Goal: Task Accomplishment & Management: Complete application form

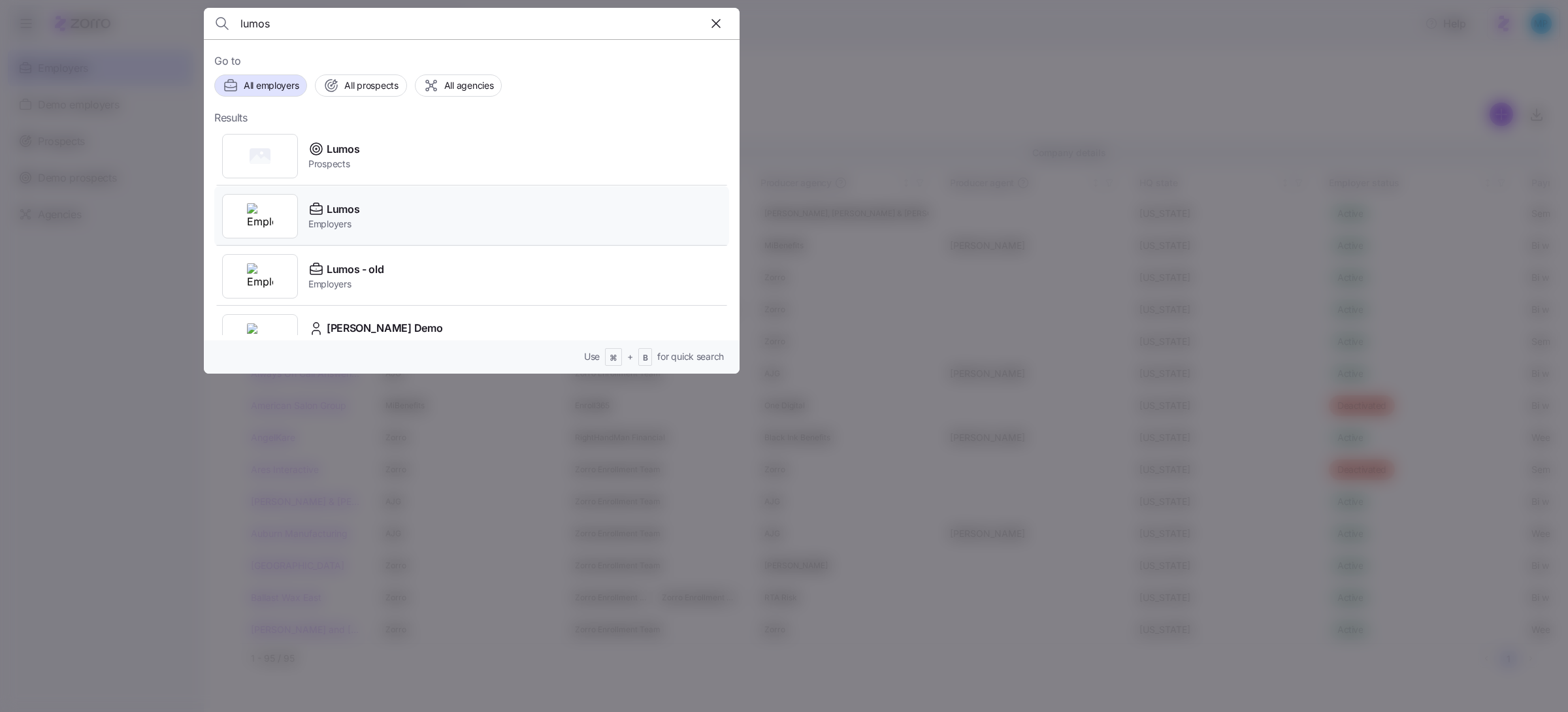
type input "lumos"
click at [410, 227] on div "Lumos Employers" at bounding box center [472, 216] width 515 height 60
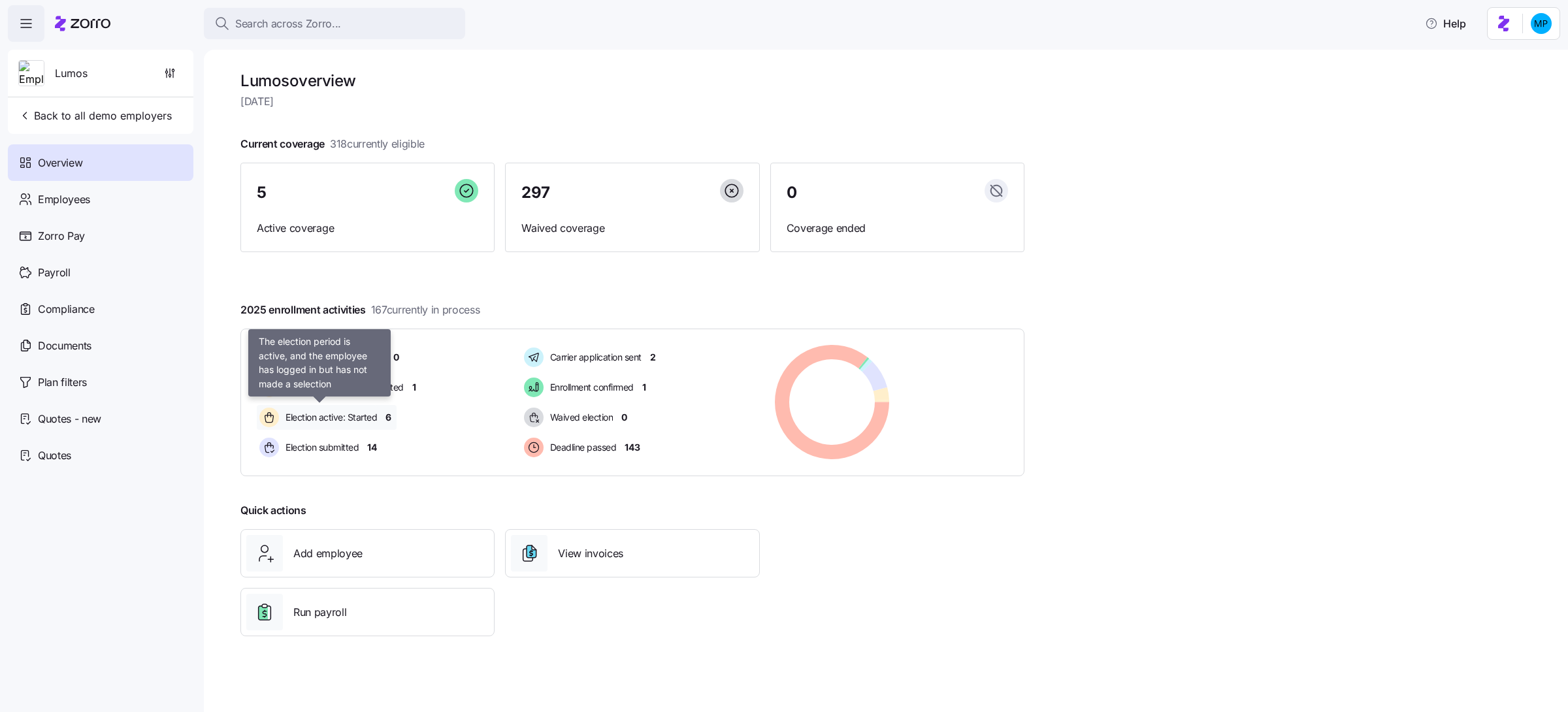
click at [371, 419] on span "Election active: Started" at bounding box center [329, 418] width 95 height 14
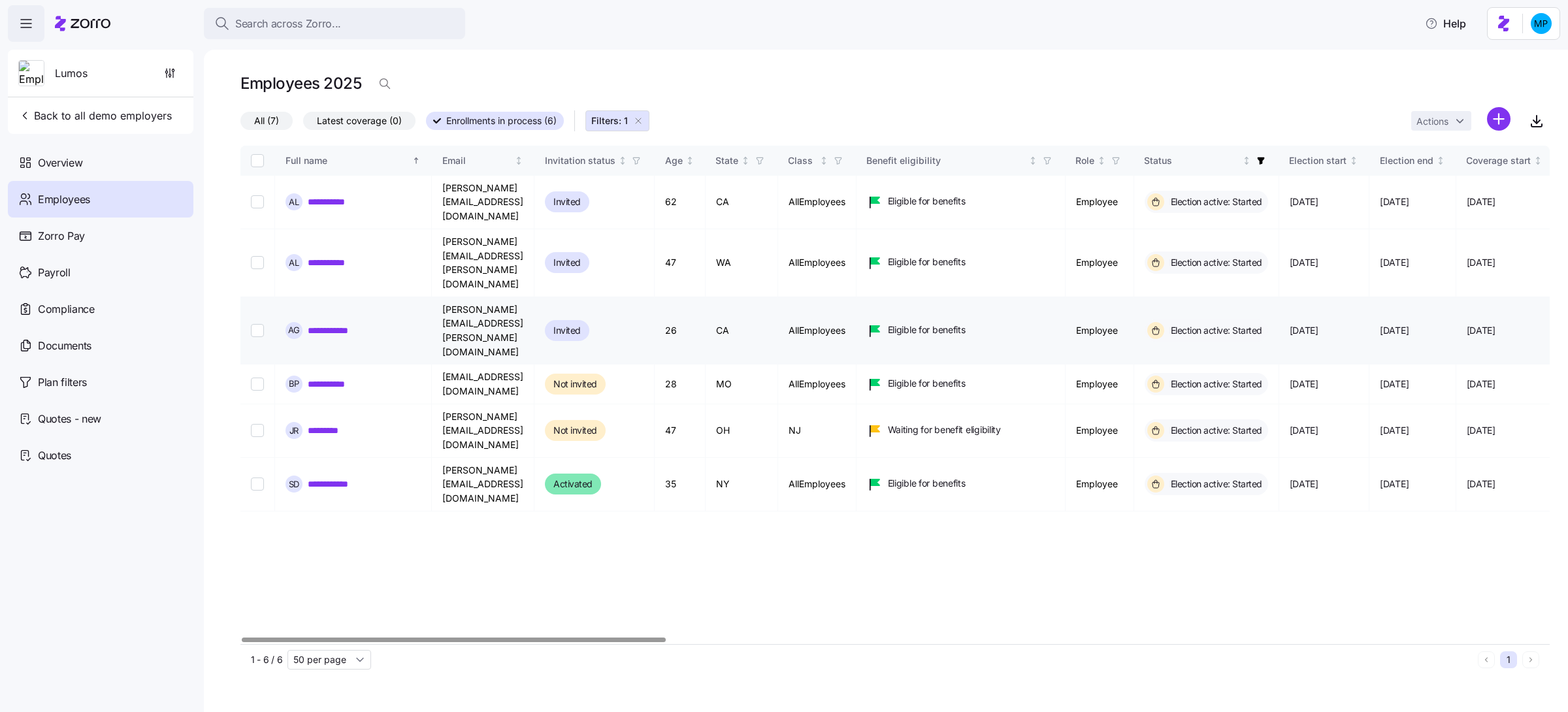
click at [338, 324] on link "**********" at bounding box center [338, 330] width 60 height 14
click at [638, 122] on icon "button" at bounding box center [638, 121] width 11 height 11
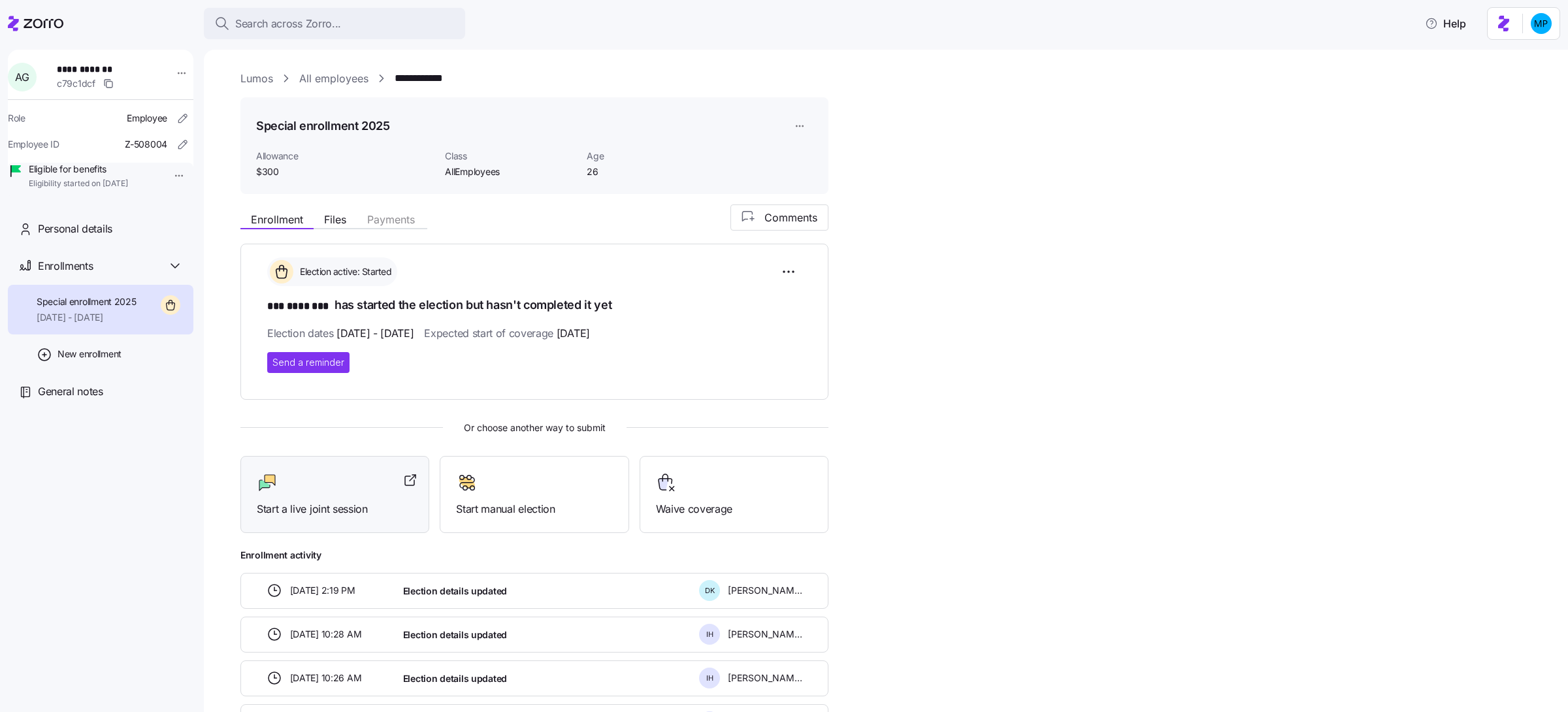
click at [374, 484] on div at bounding box center [334, 482] width 156 height 21
click at [534, 213] on div "Enrollment Files Payments Comments" at bounding box center [534, 217] width 588 height 26
click at [354, 482] on div at bounding box center [334, 482] width 156 height 21
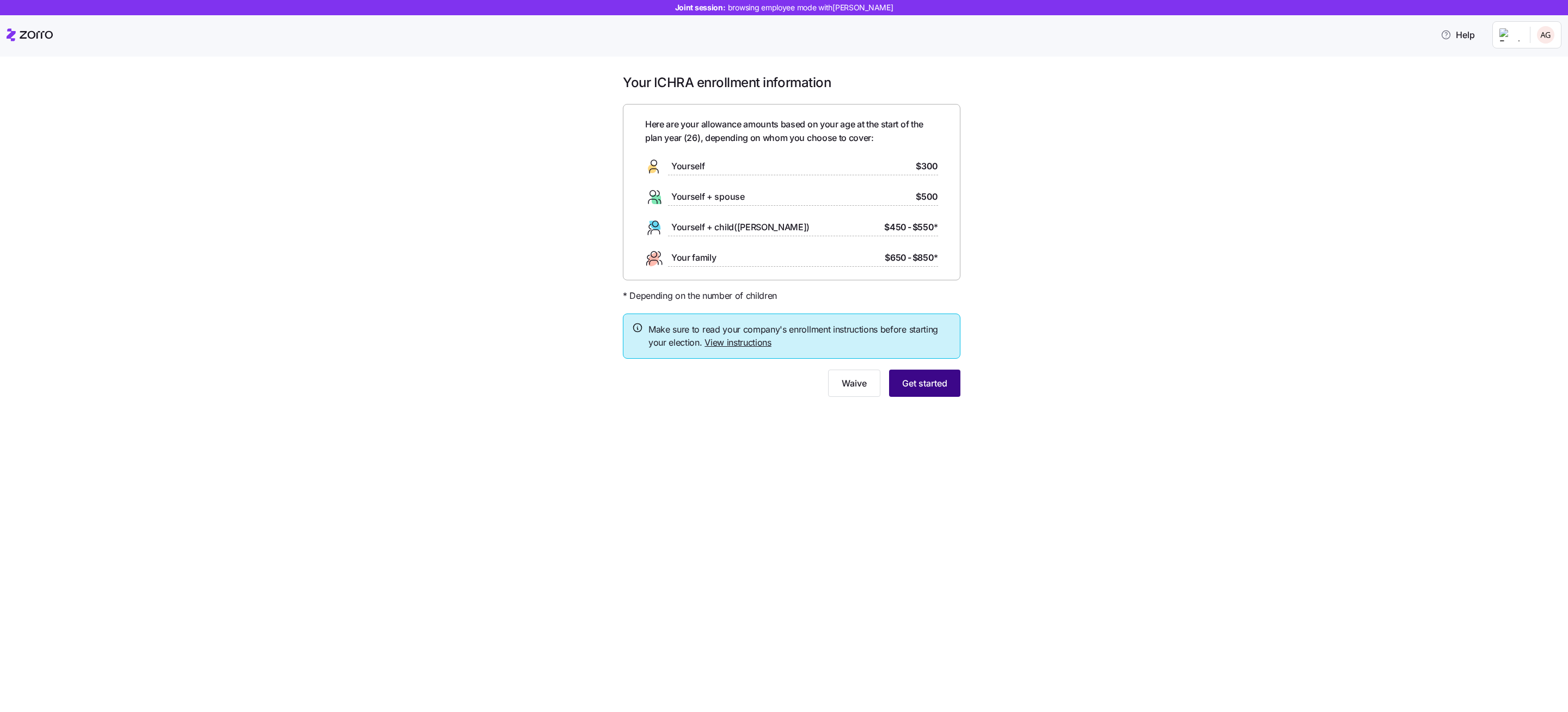
click at [931, 380] on span "Get started" at bounding box center [925, 382] width 45 height 13
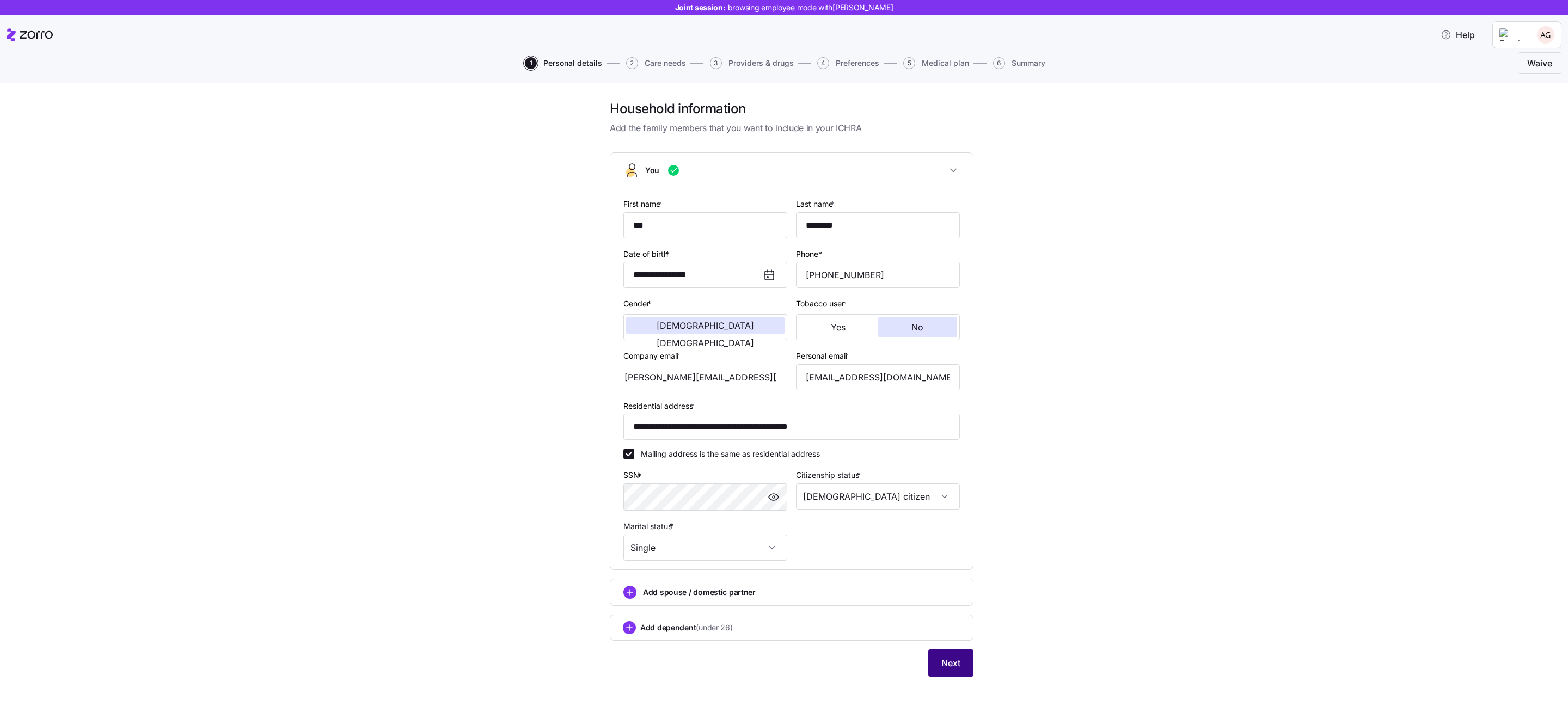
click at [943, 664] on span "Next" at bounding box center [950, 662] width 19 height 13
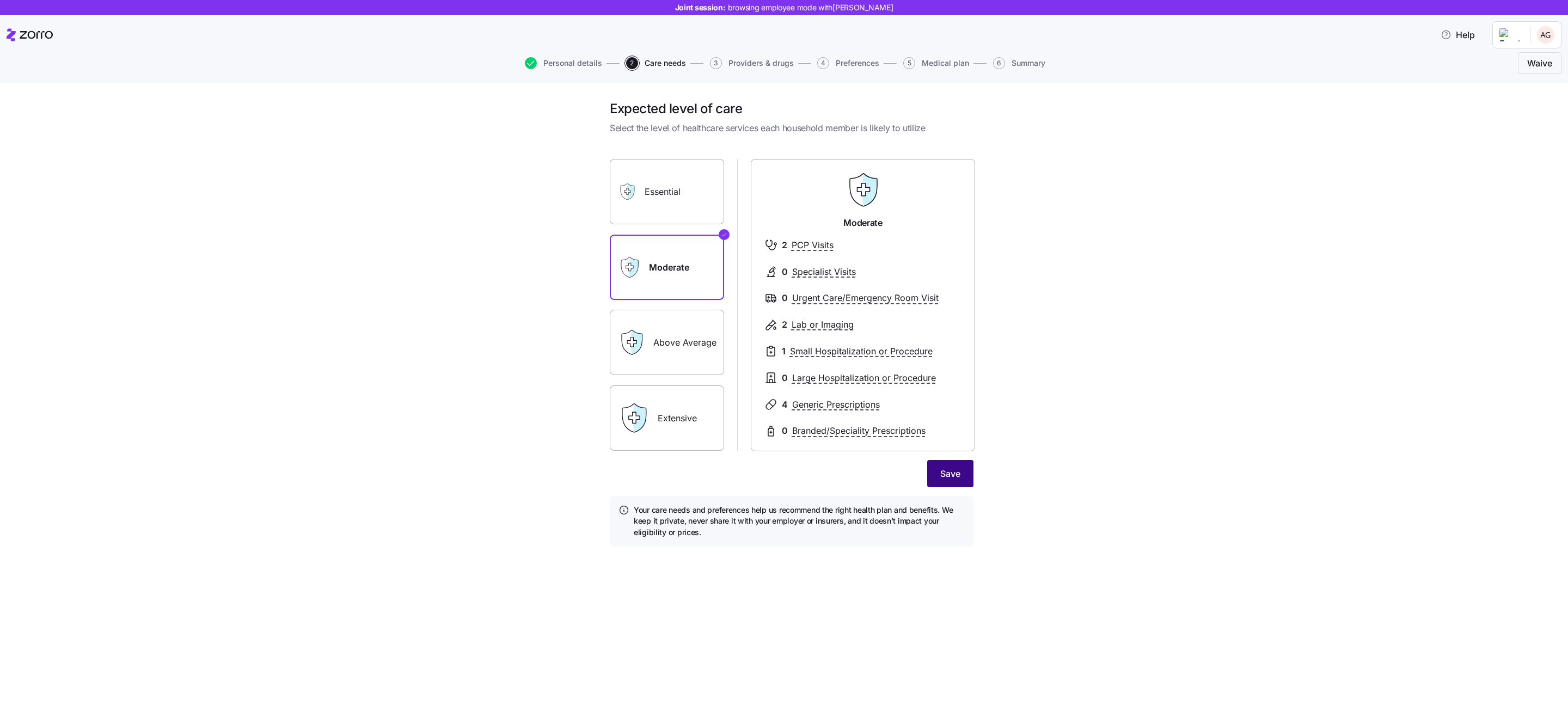
click at [949, 469] on span "Save" at bounding box center [950, 473] width 20 height 13
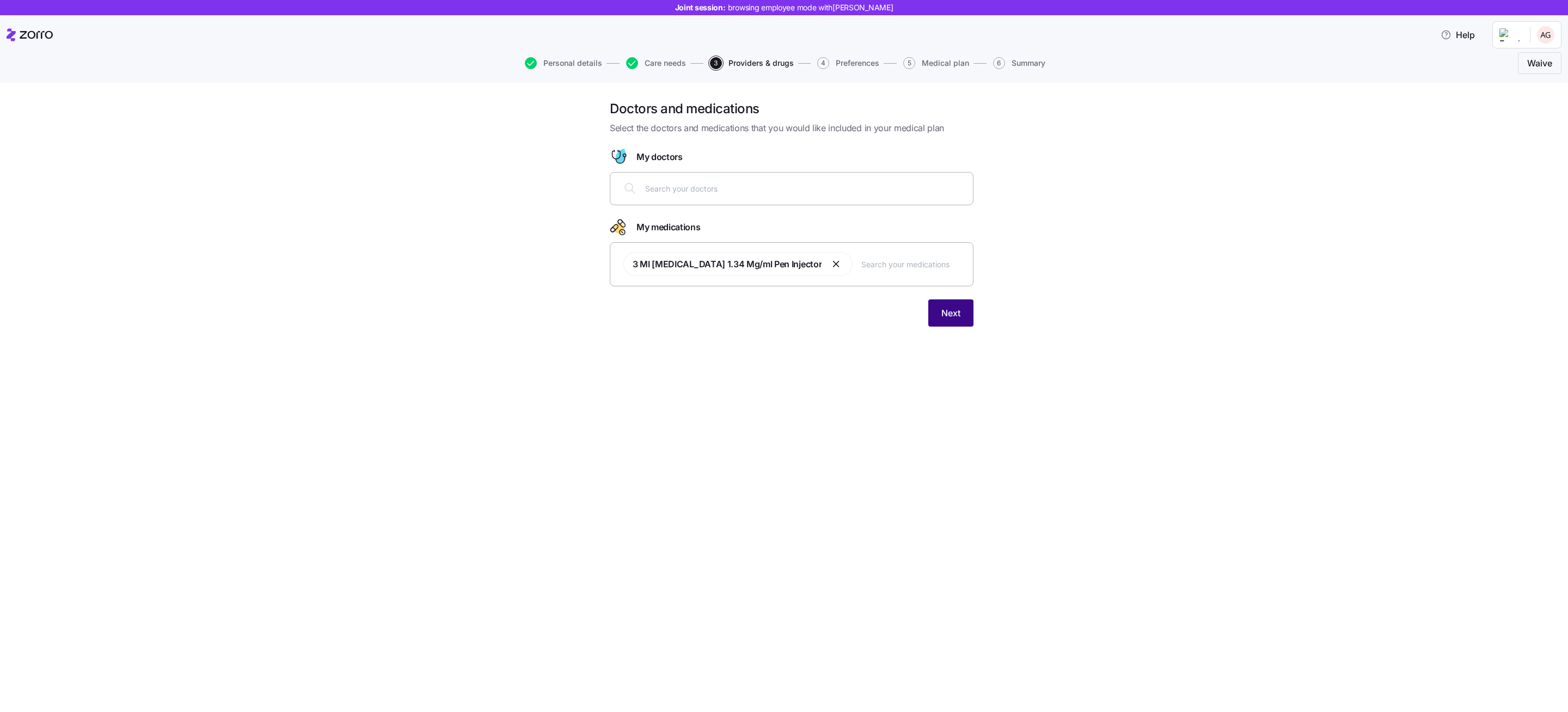
click at [945, 313] on span "Next" at bounding box center [950, 313] width 19 height 13
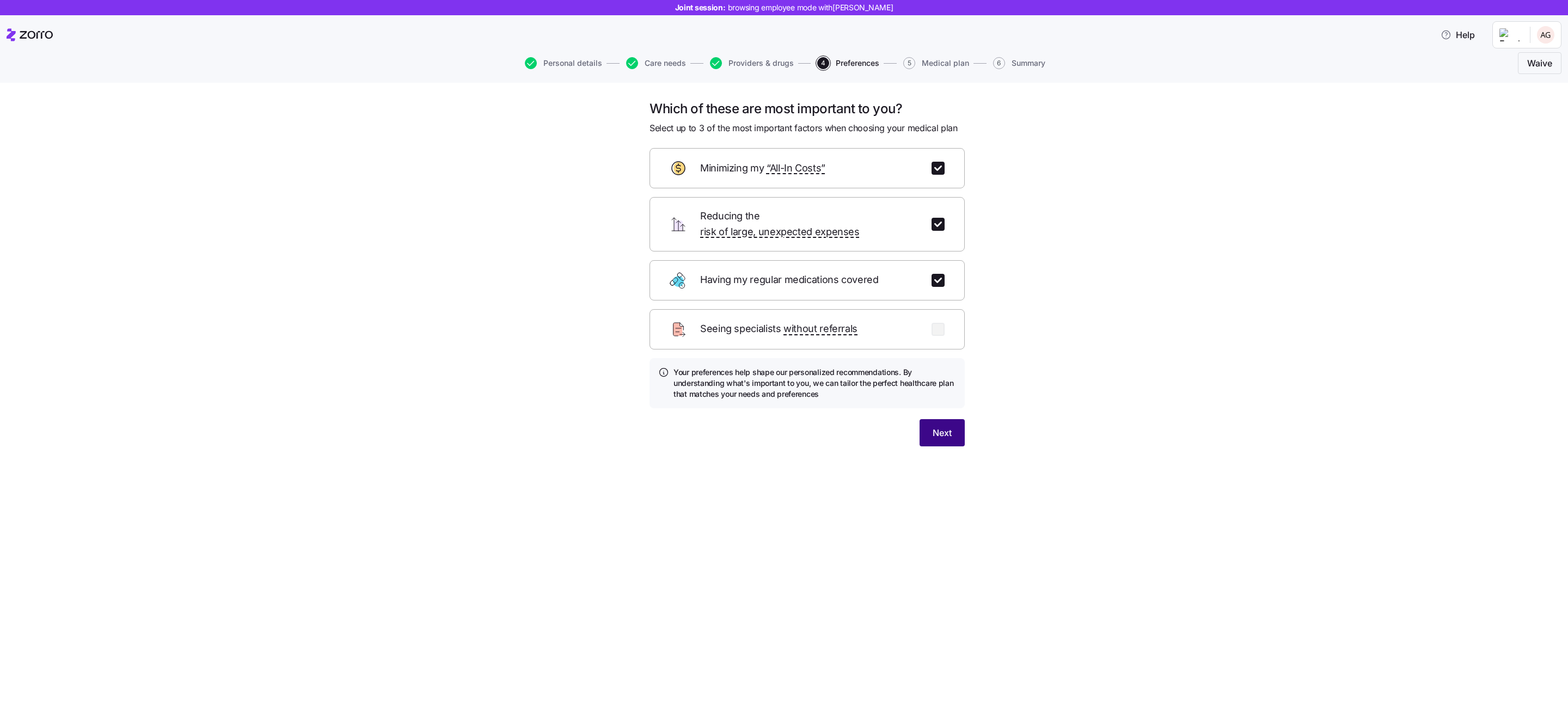
click at [941, 419] on button "Next" at bounding box center [942, 432] width 45 height 27
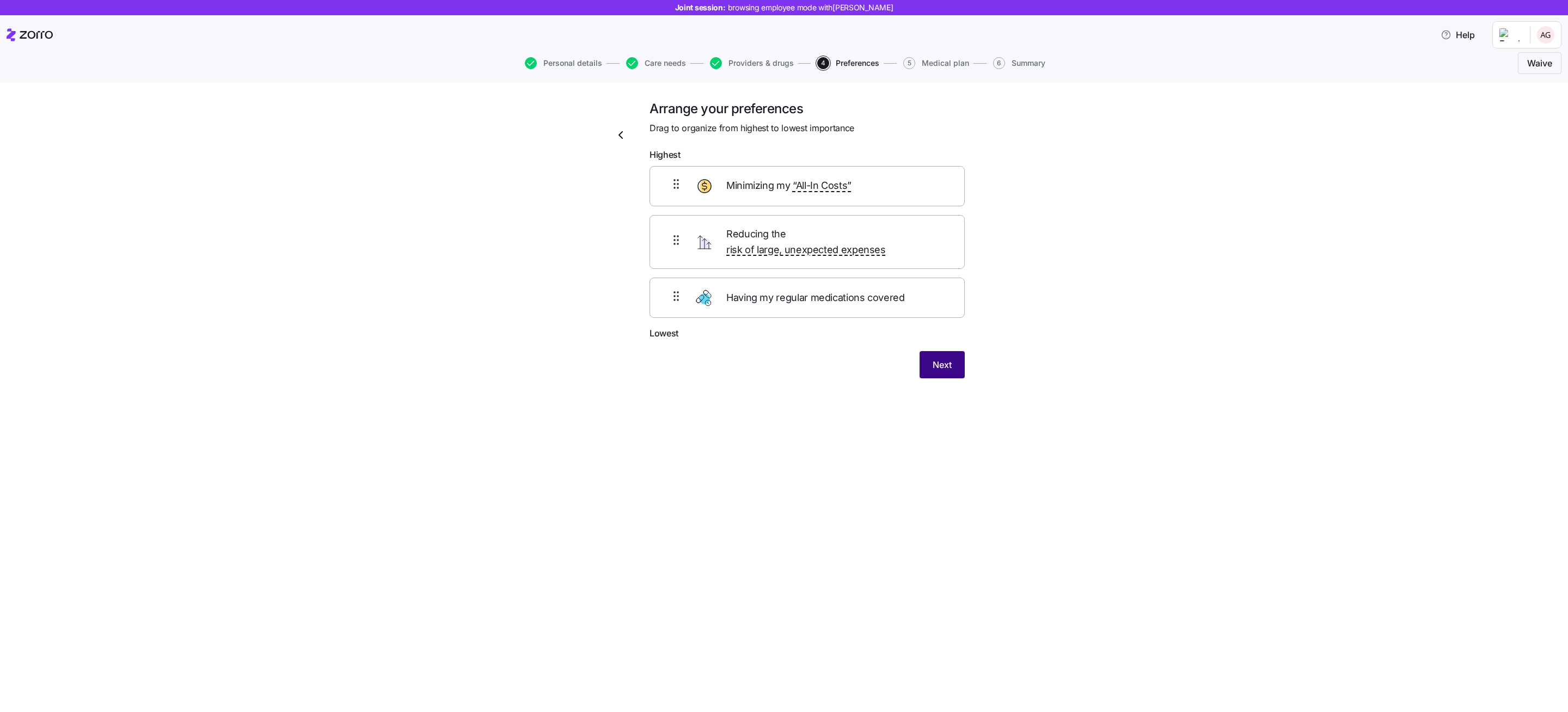
click at [952, 355] on button "Next" at bounding box center [942, 364] width 45 height 27
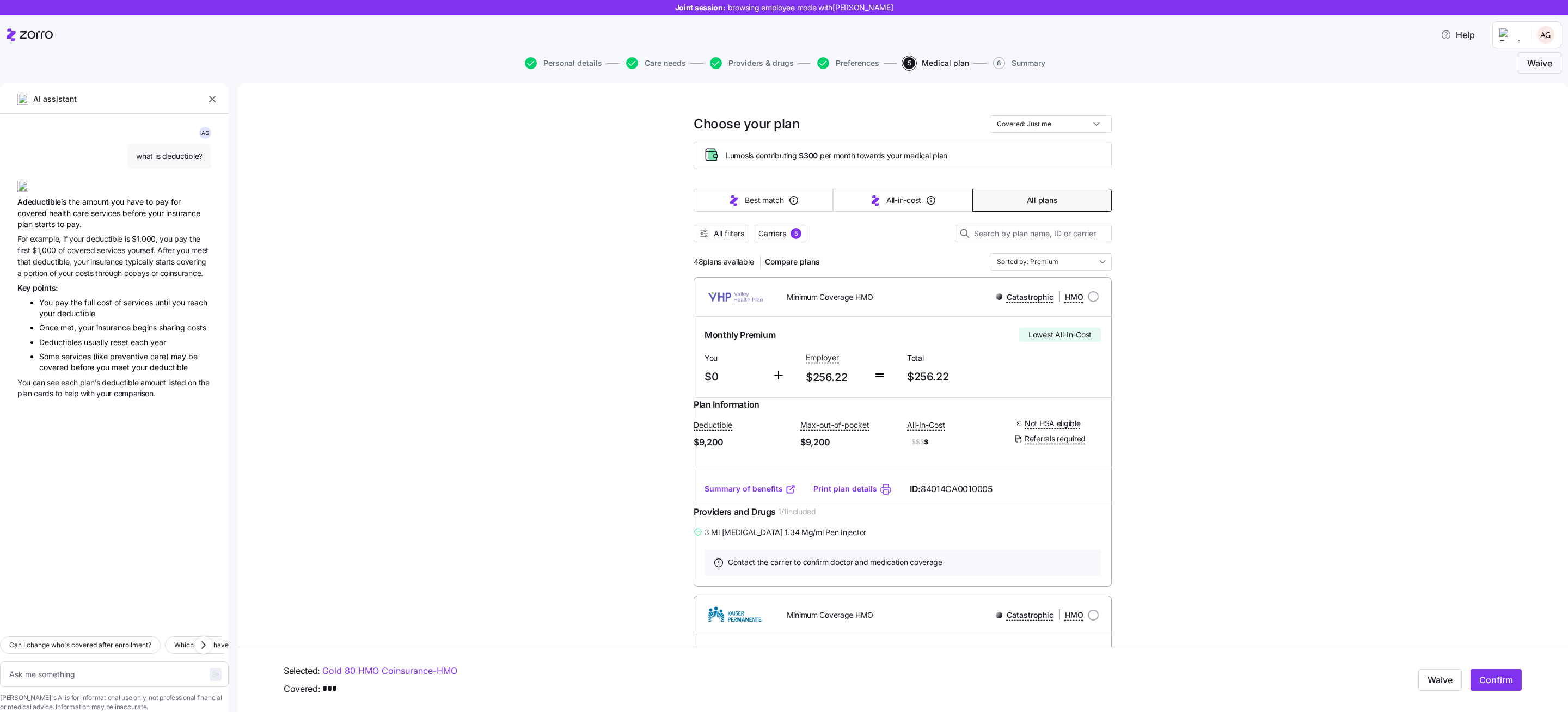
click at [211, 102] on icon "button" at bounding box center [212, 99] width 11 height 11
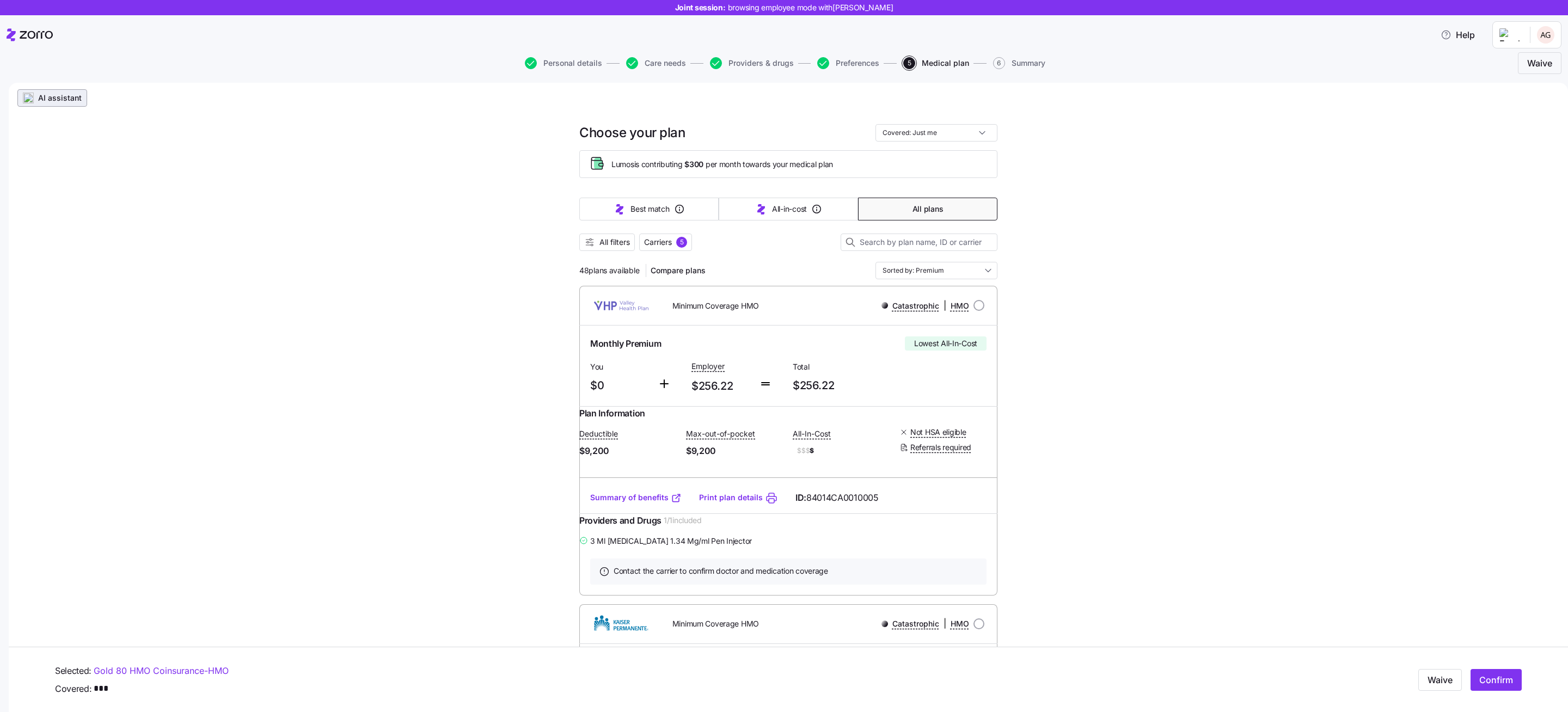
click at [57, 94] on span "AI assistant" at bounding box center [60, 97] width 43 height 11
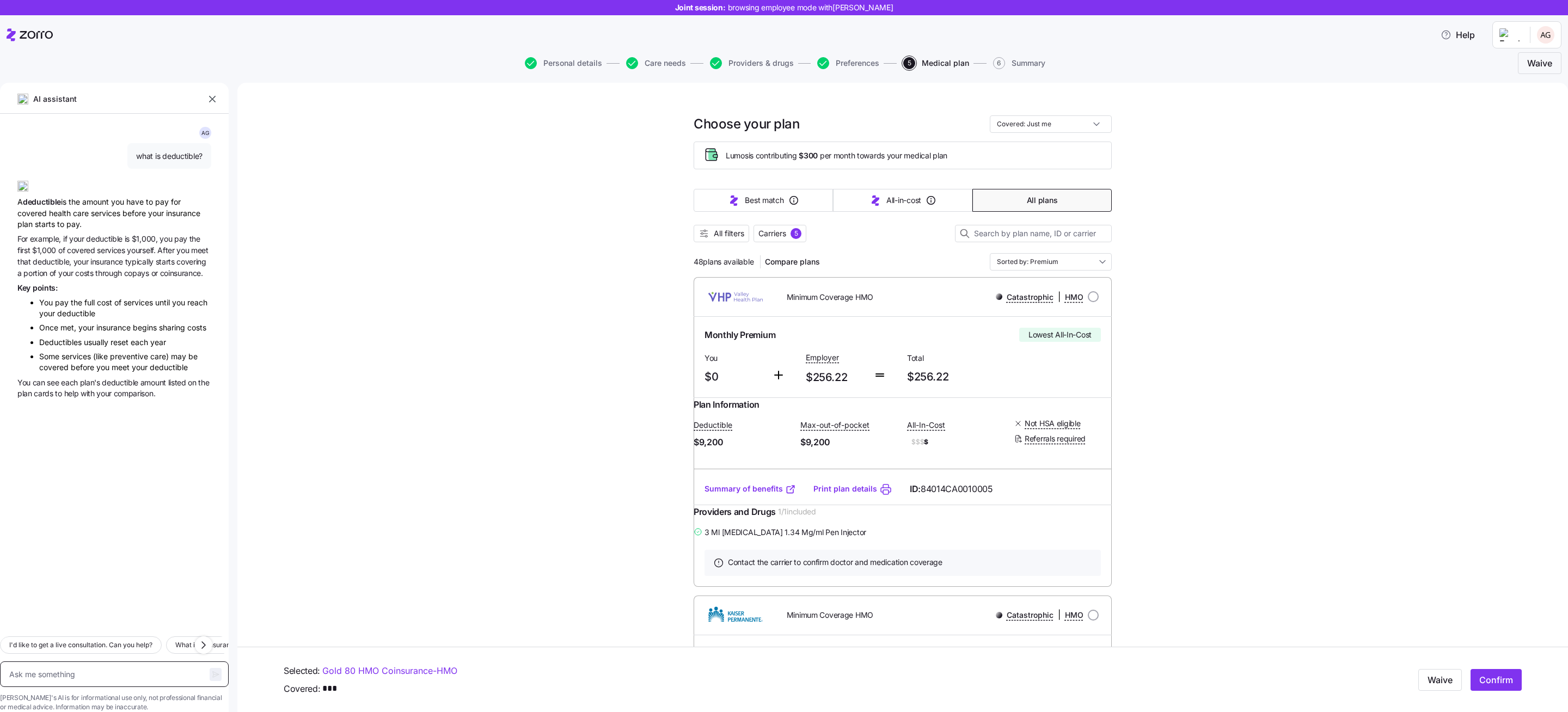
click at [123, 661] on textarea at bounding box center [114, 674] width 229 height 26
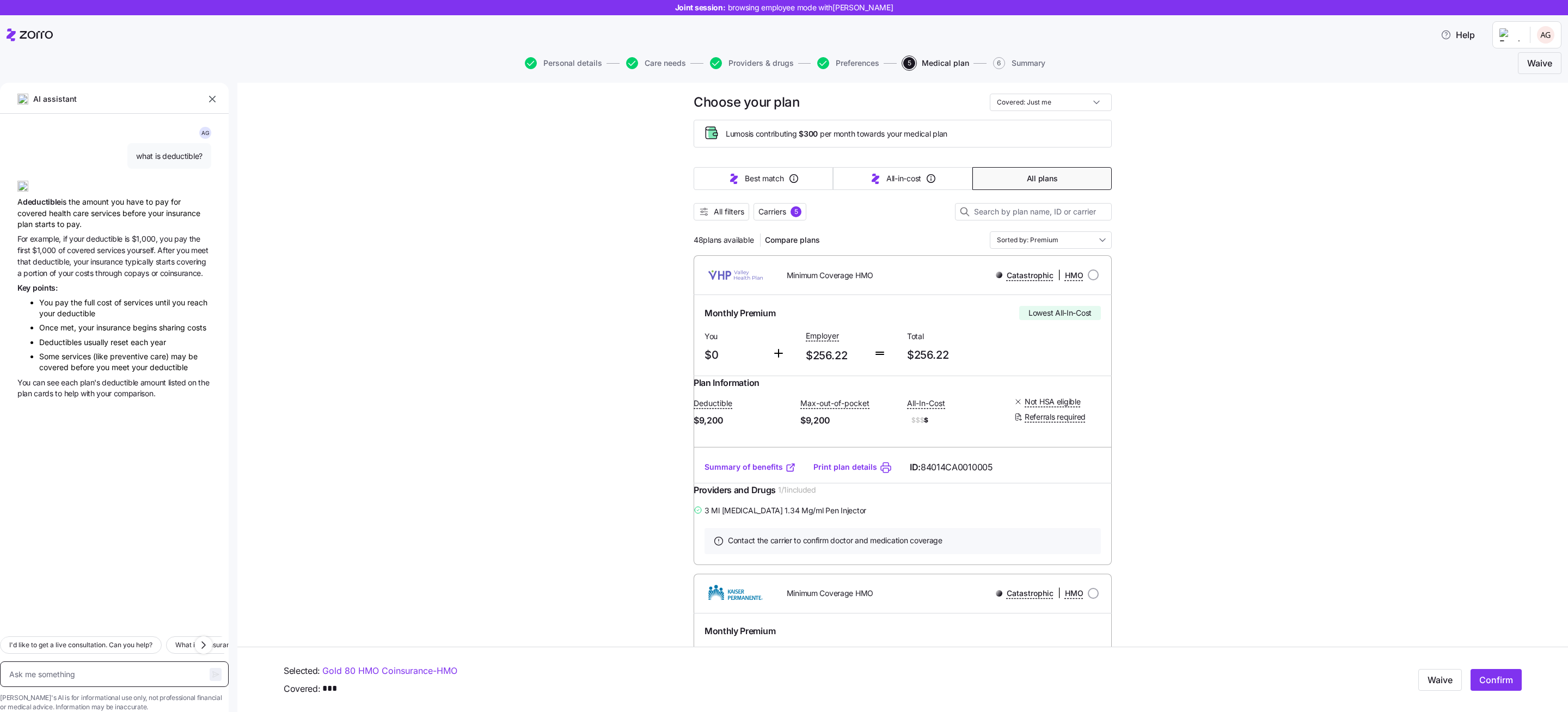
scroll to position [15, 0]
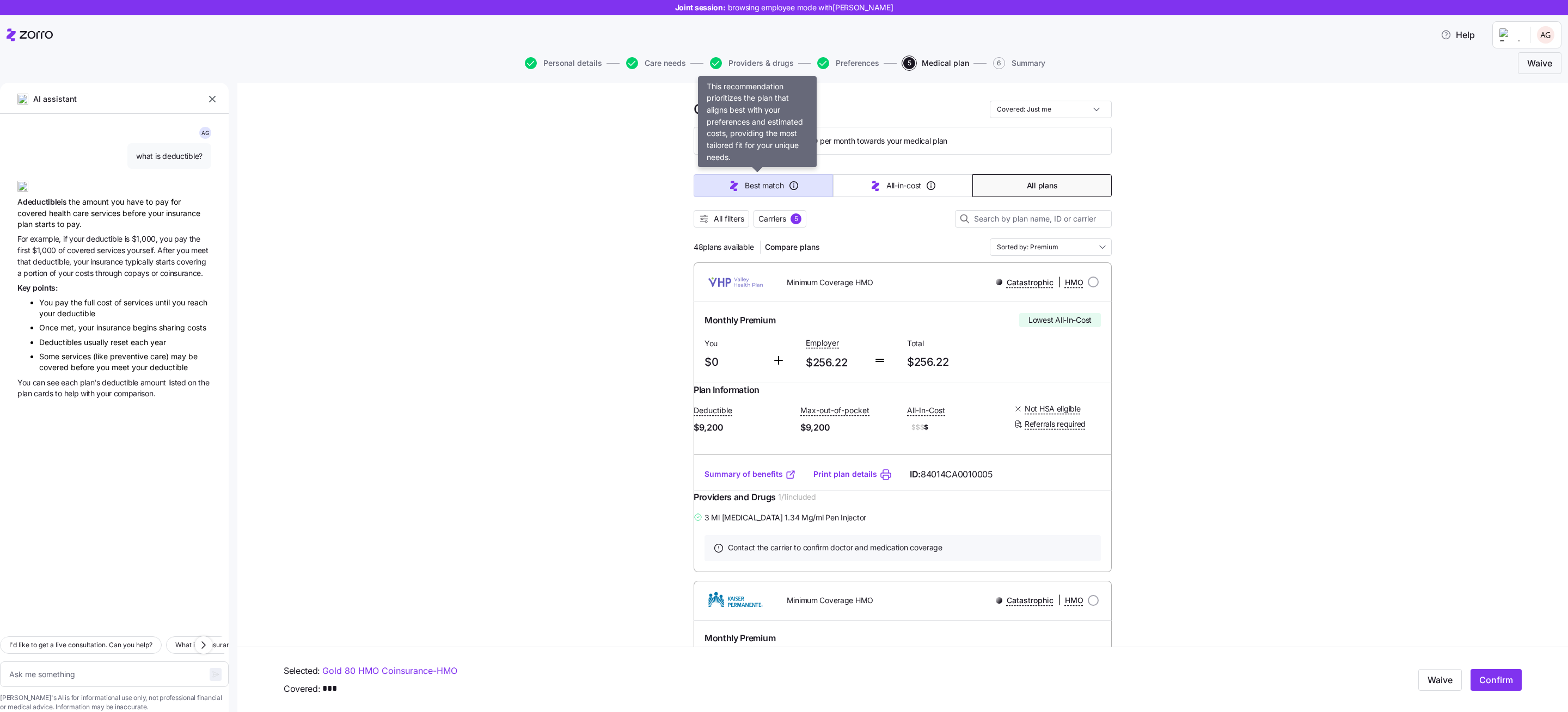
click at [790, 187] on icon "button" at bounding box center [794, 186] width 9 height 9
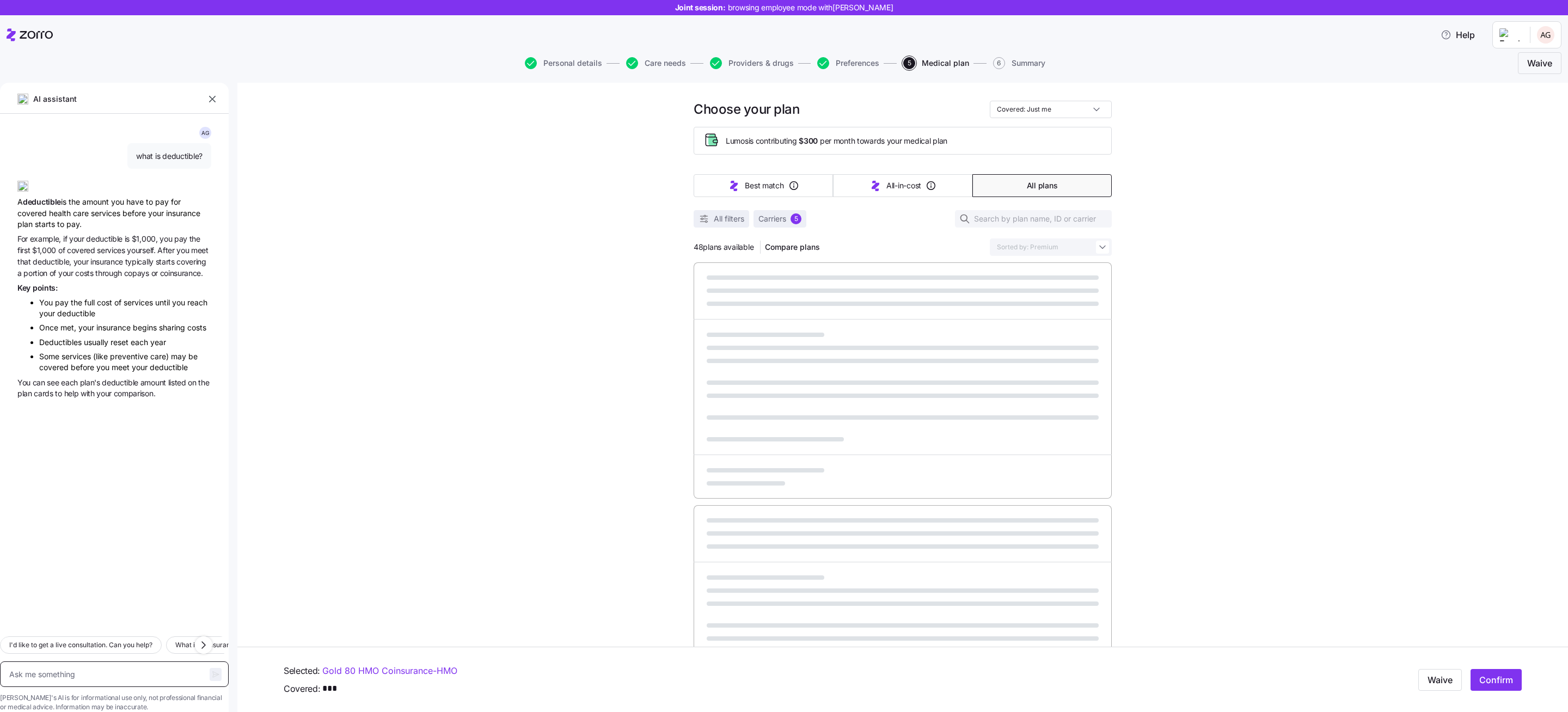
click at [162, 661] on textarea at bounding box center [114, 674] width 229 height 26
type textarea "x"
type input "Sorted by: Best match"
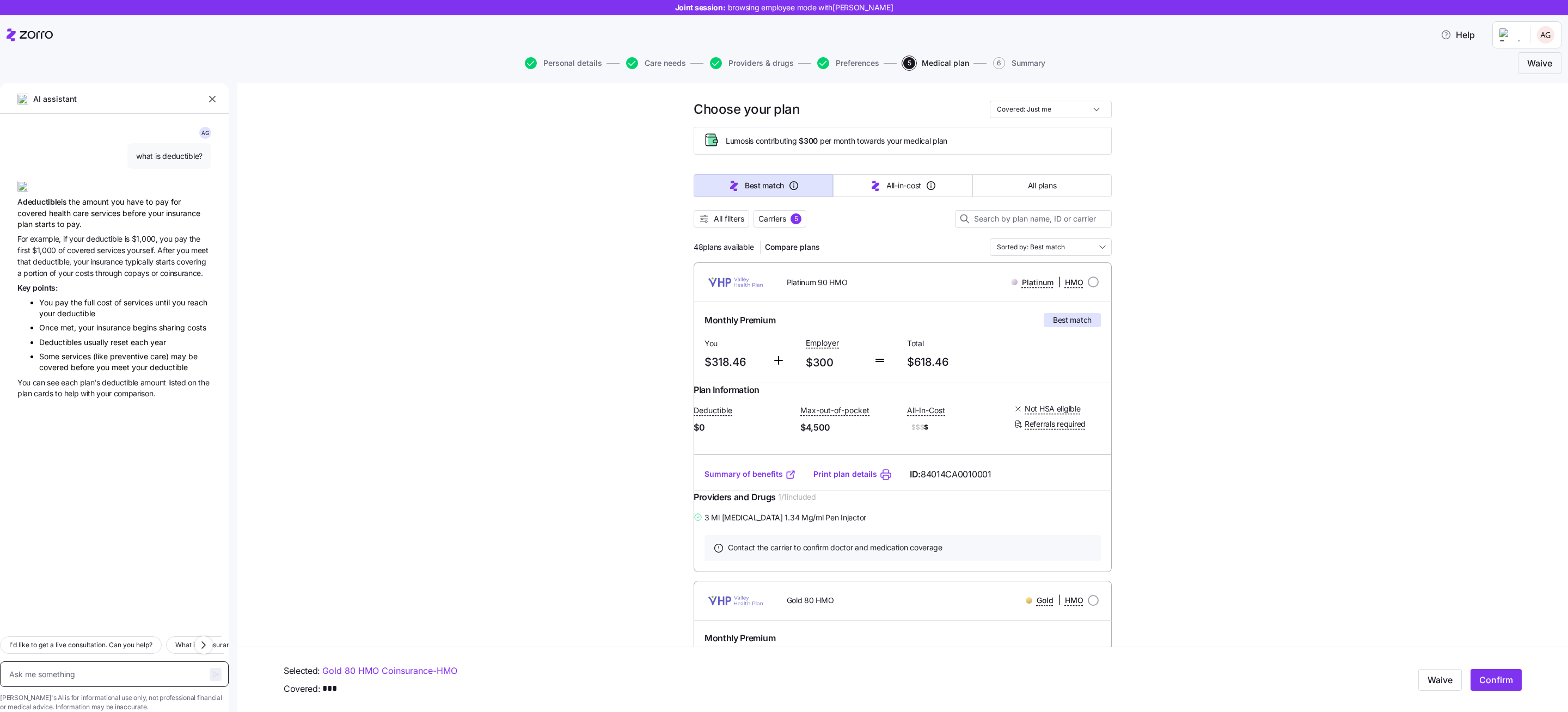
type textarea "x"
type textarea "w"
type textarea "x"
type textarea "i"
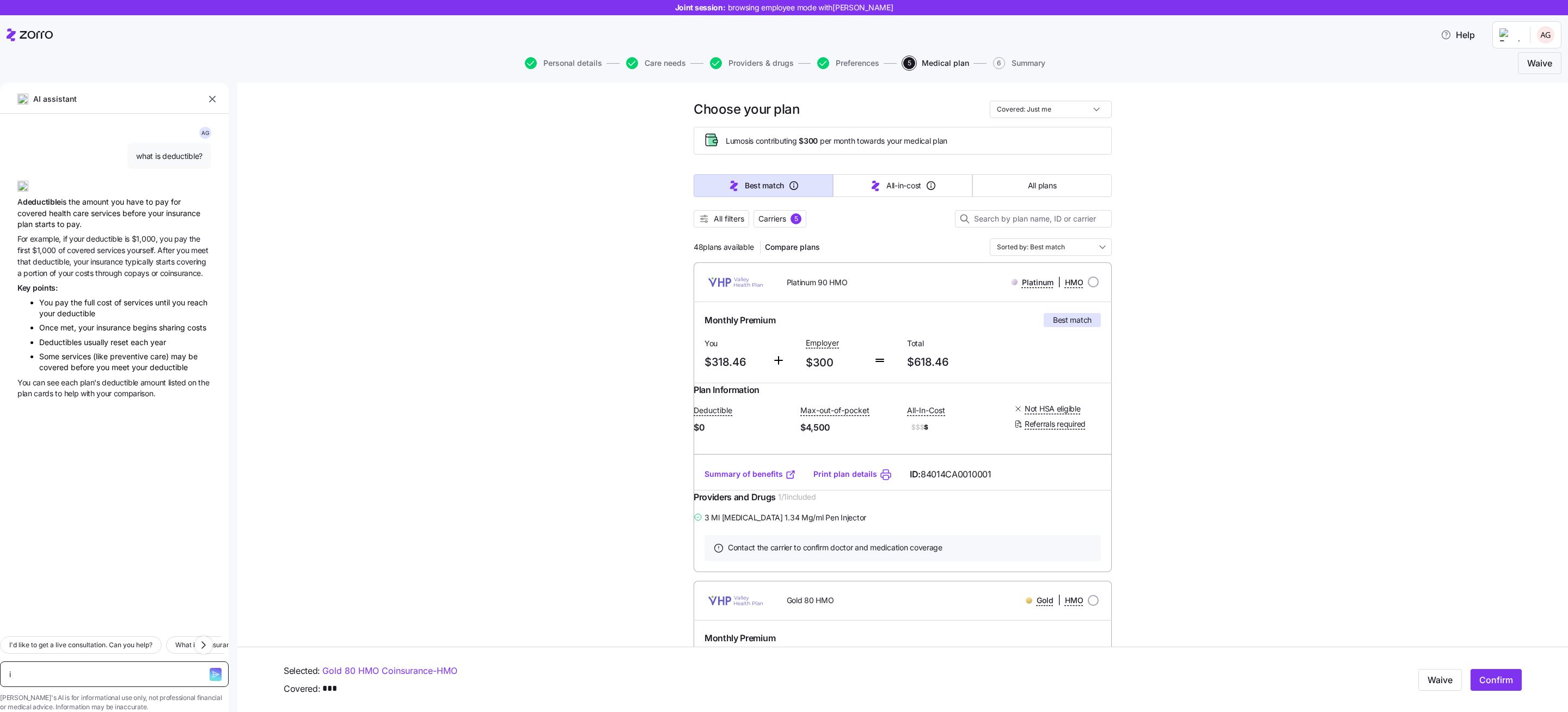
type textarea "x"
type textarea "is"
type textarea "x"
type textarea "is"
type textarea "x"
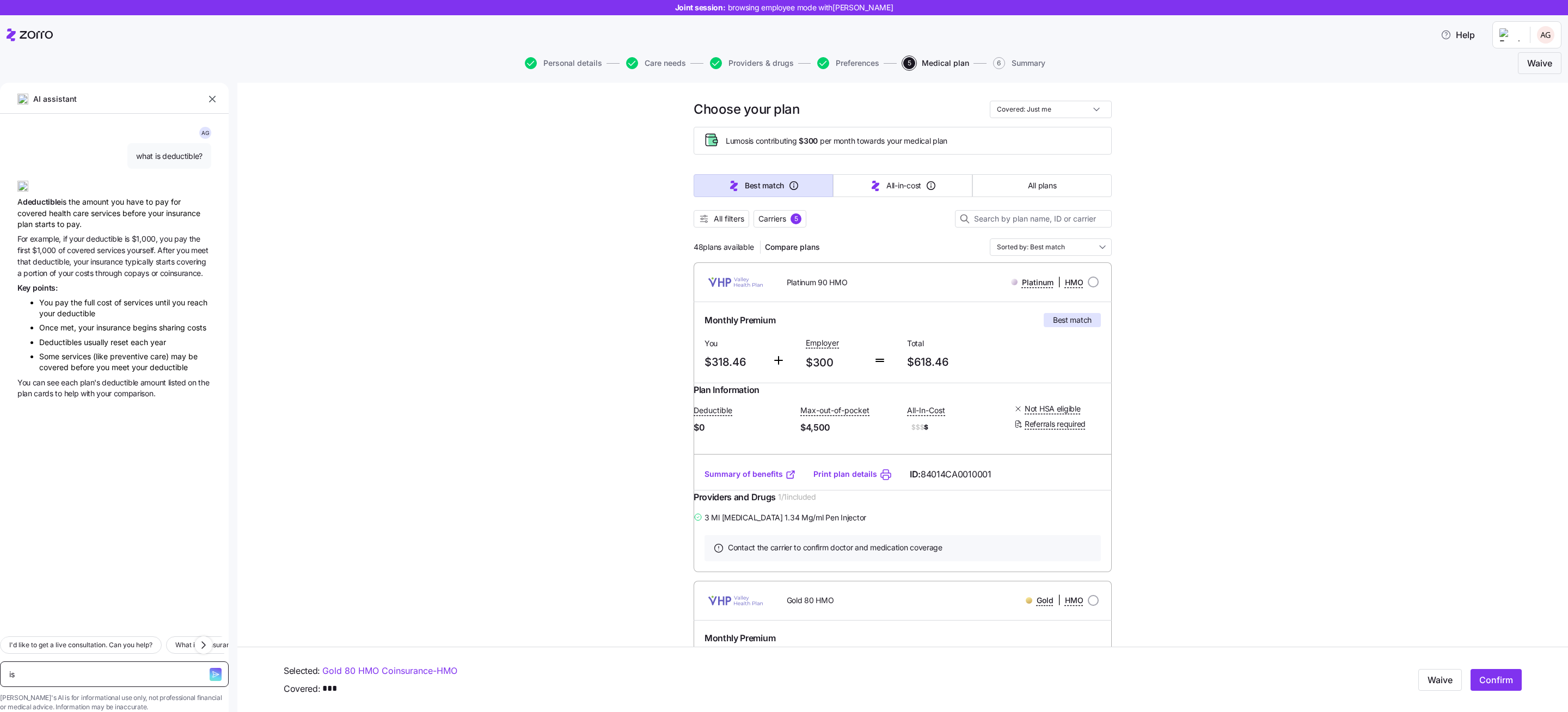
type textarea "is v"
type textarea "x"
type textarea "is vg"
type textarea "x"
type textarea "is vgp"
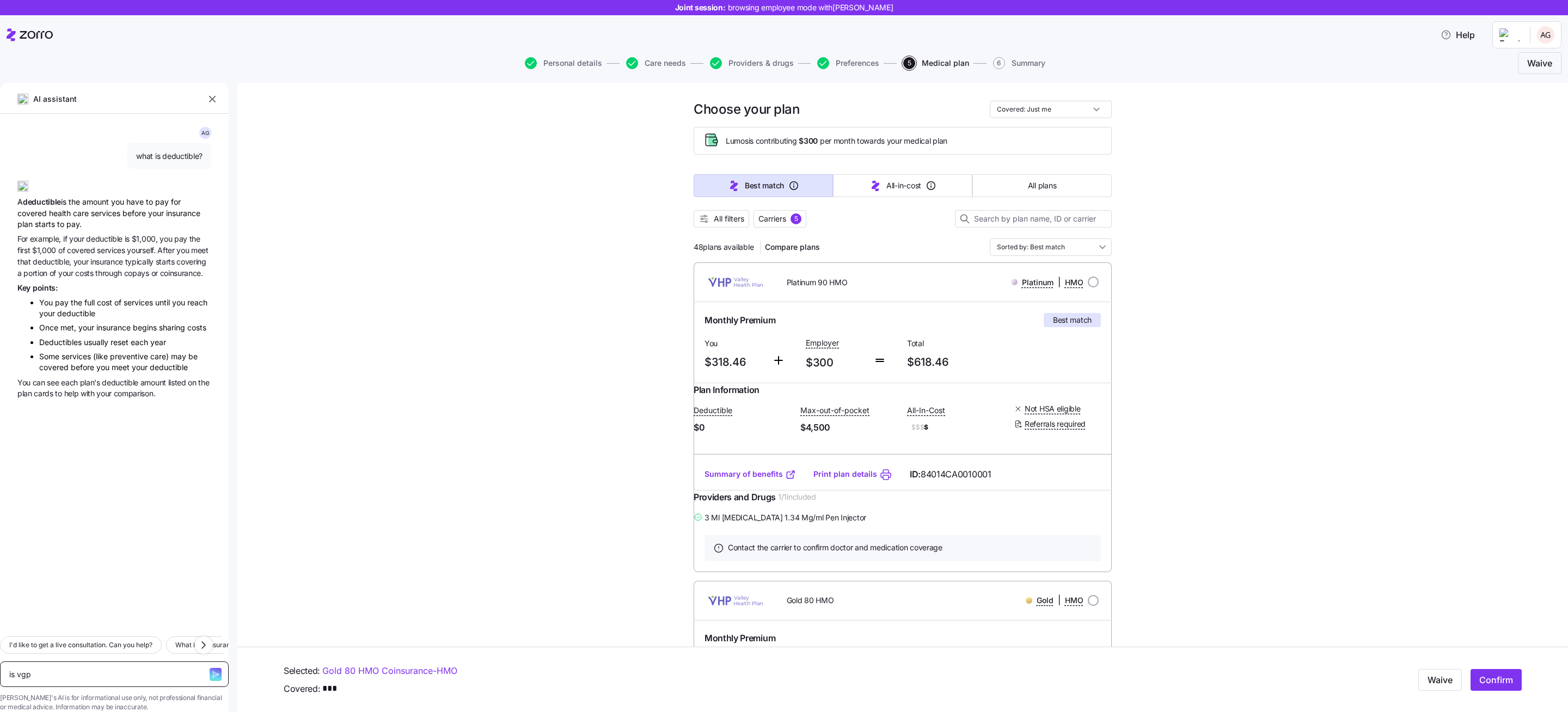
type textarea "x"
type textarea "is vg"
type textarea "x"
type textarea "is v"
type textarea "x"
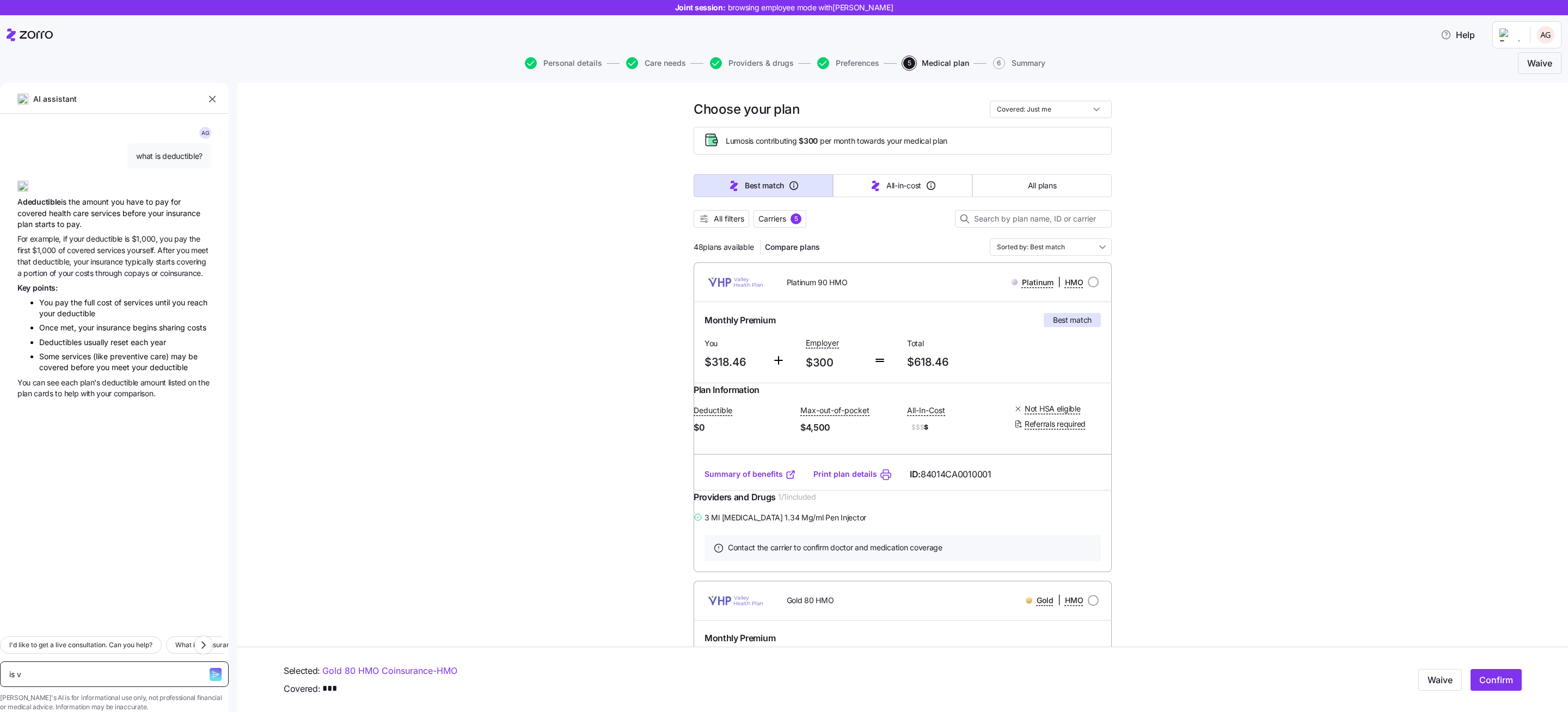
type textarea "is vh"
type textarea "x"
type textarea "is vhp"
type textarea "x"
type textarea "is vhp"
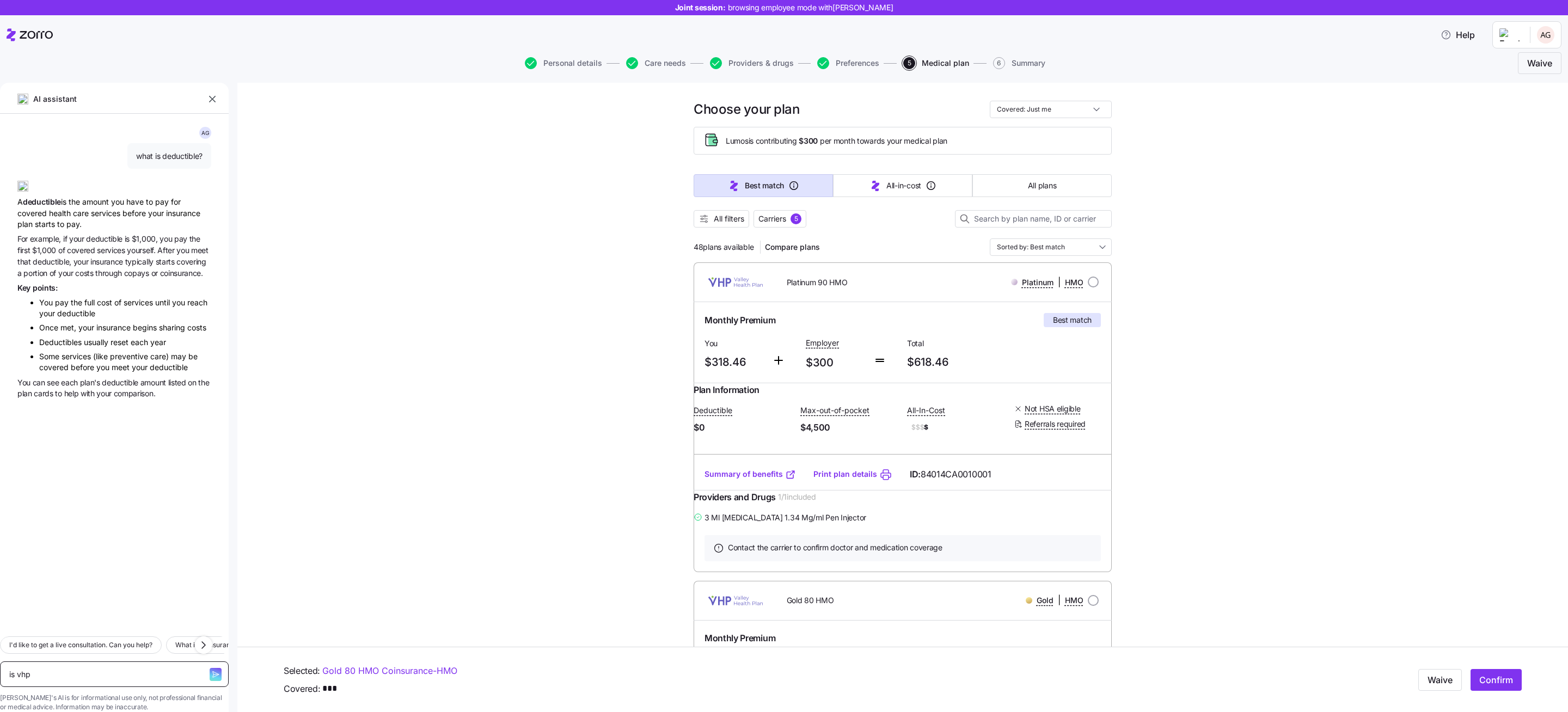
type textarea "x"
type textarea "is vhp a"
type textarea "x"
type textarea "is vhp a"
type textarea "x"
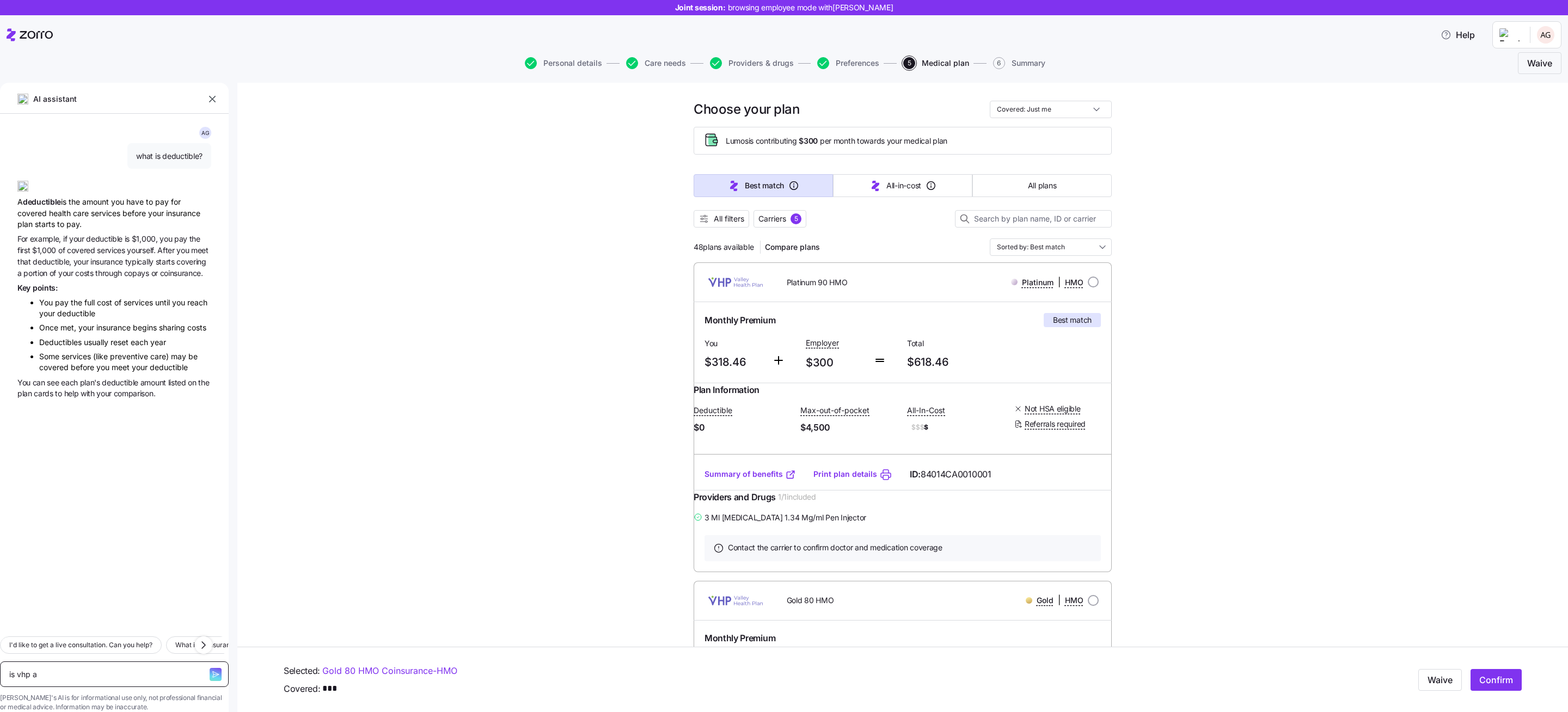
type textarea "is vhp a g"
type textarea "x"
type textarea "is vhp a go"
type textarea "x"
type textarea "is vhp a goo"
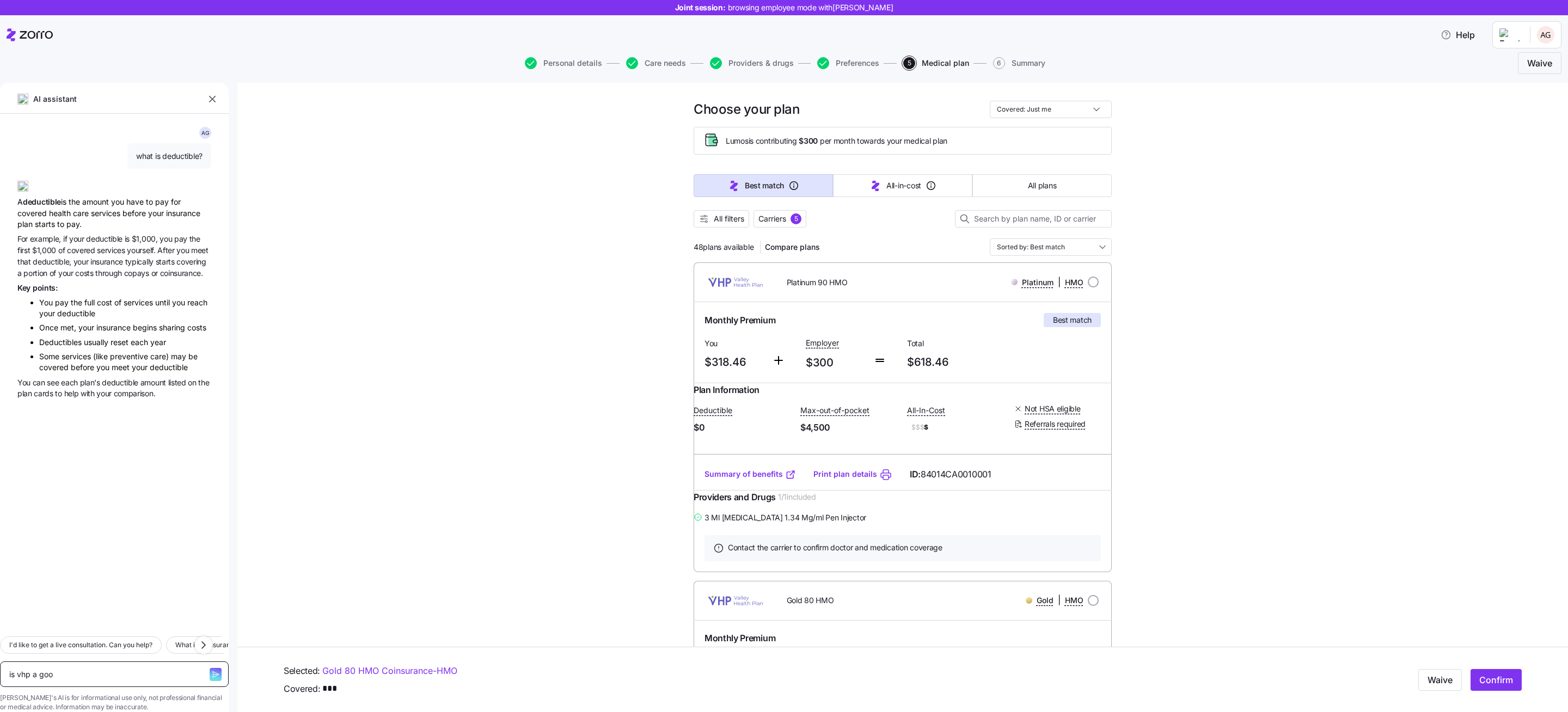
type textarea "x"
type textarea "is vhp a good"
type textarea "x"
type textarea "is vhp a good"
type textarea "x"
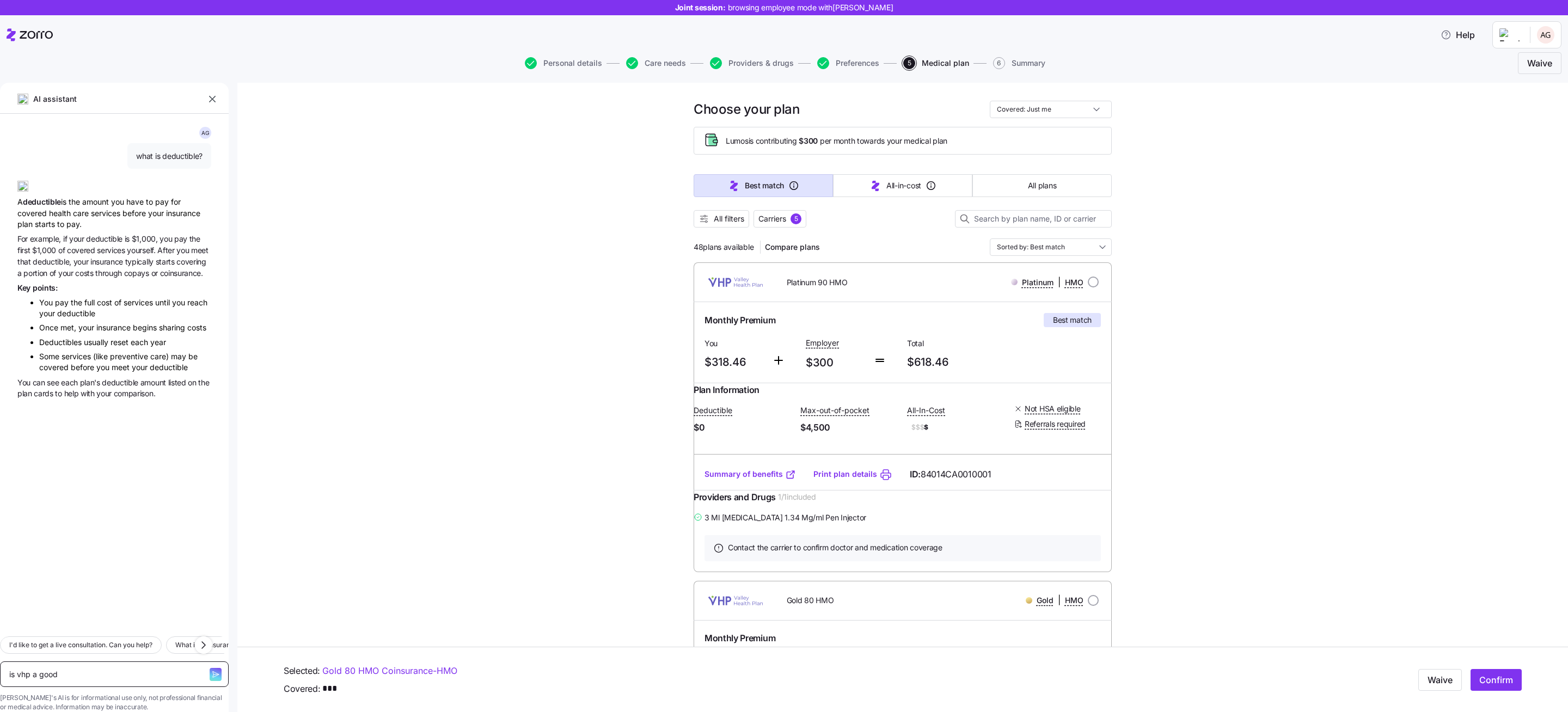
type textarea "is vhp a good c"
type textarea "x"
type textarea "is vhp a good ca"
type textarea "x"
type textarea "is vhp a good car"
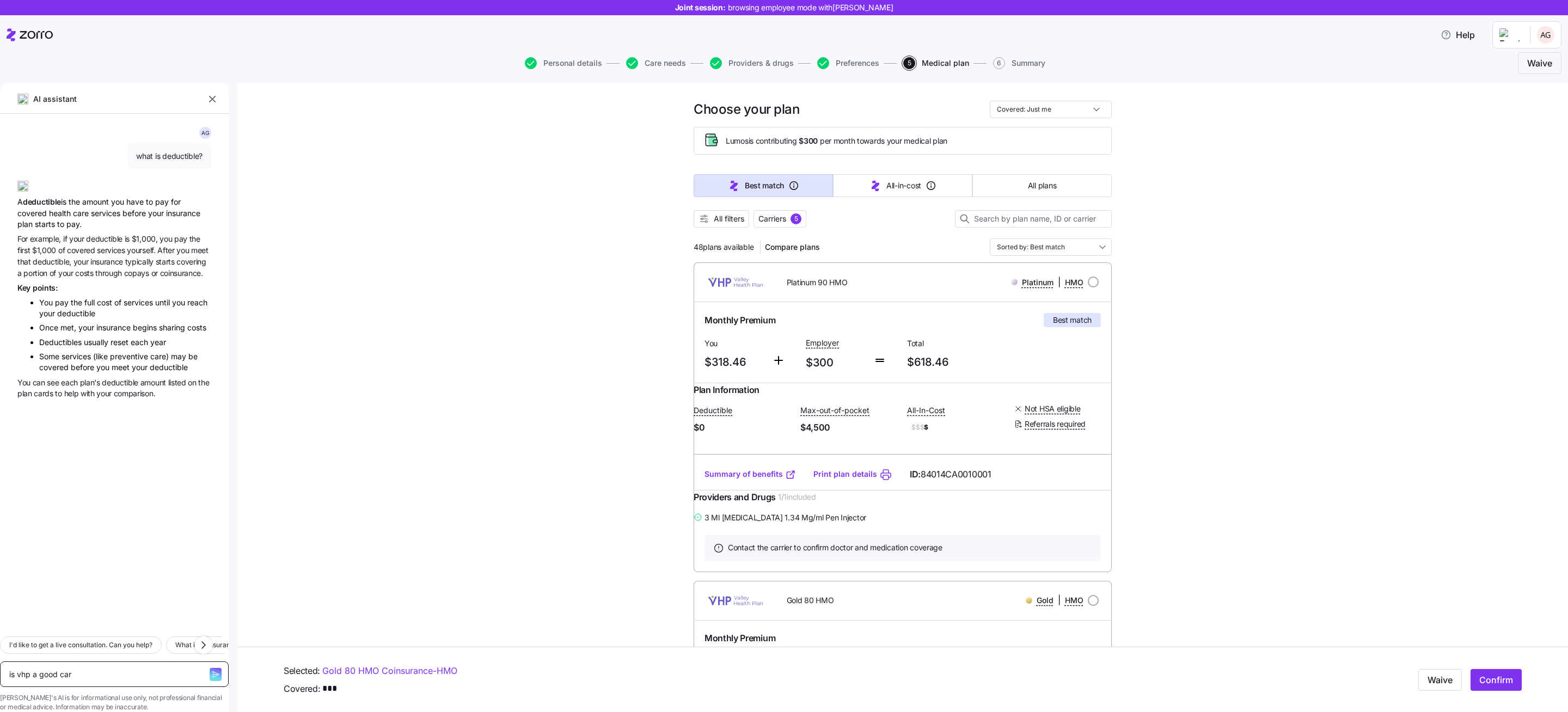
type textarea "x"
type textarea "is vhp a good carri"
type textarea "x"
type textarea "is vhp a good carrie"
type textarea "x"
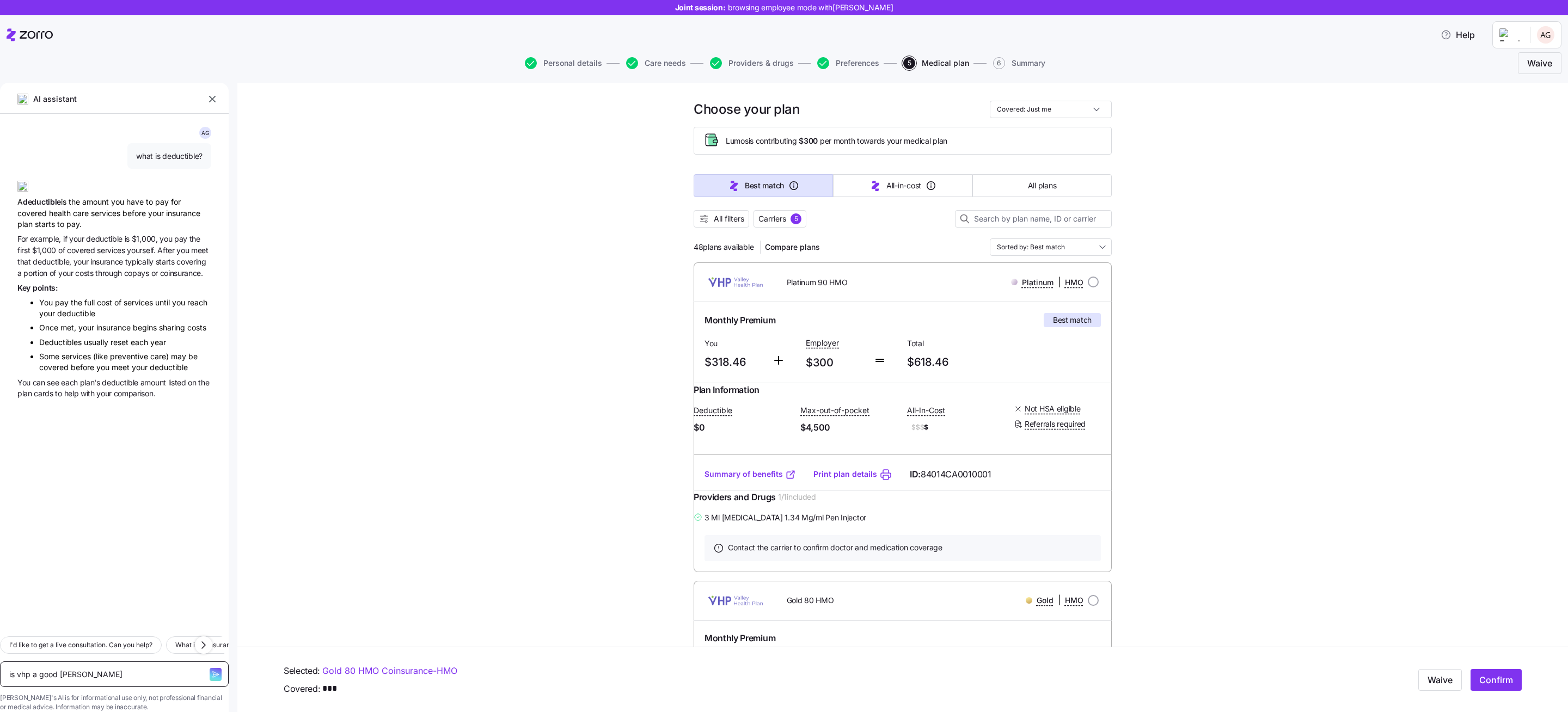
type textarea "is vhp a good carrier"
type textarea "x"
type textarea "is vhp a good carrier?"
type textarea "x"
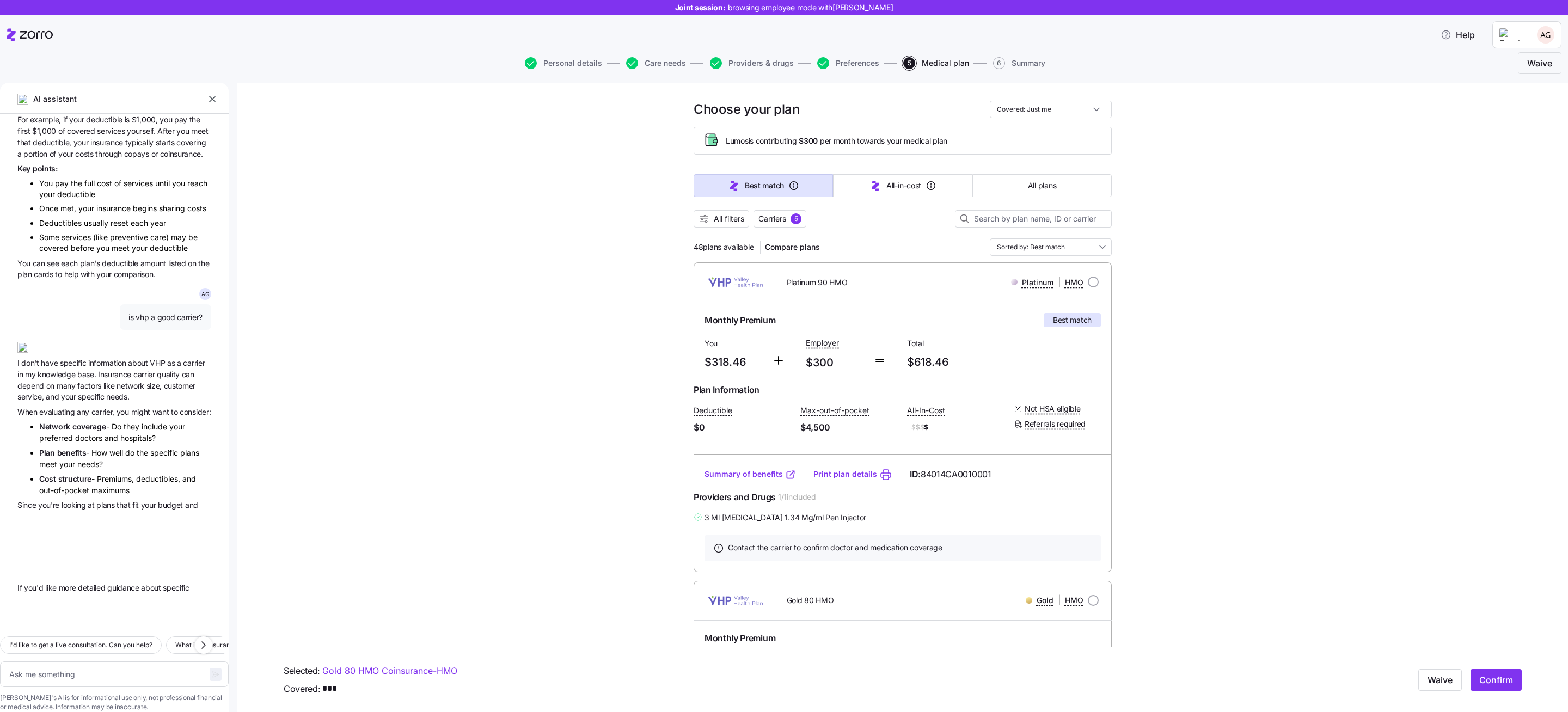
scroll to position [169, 0]
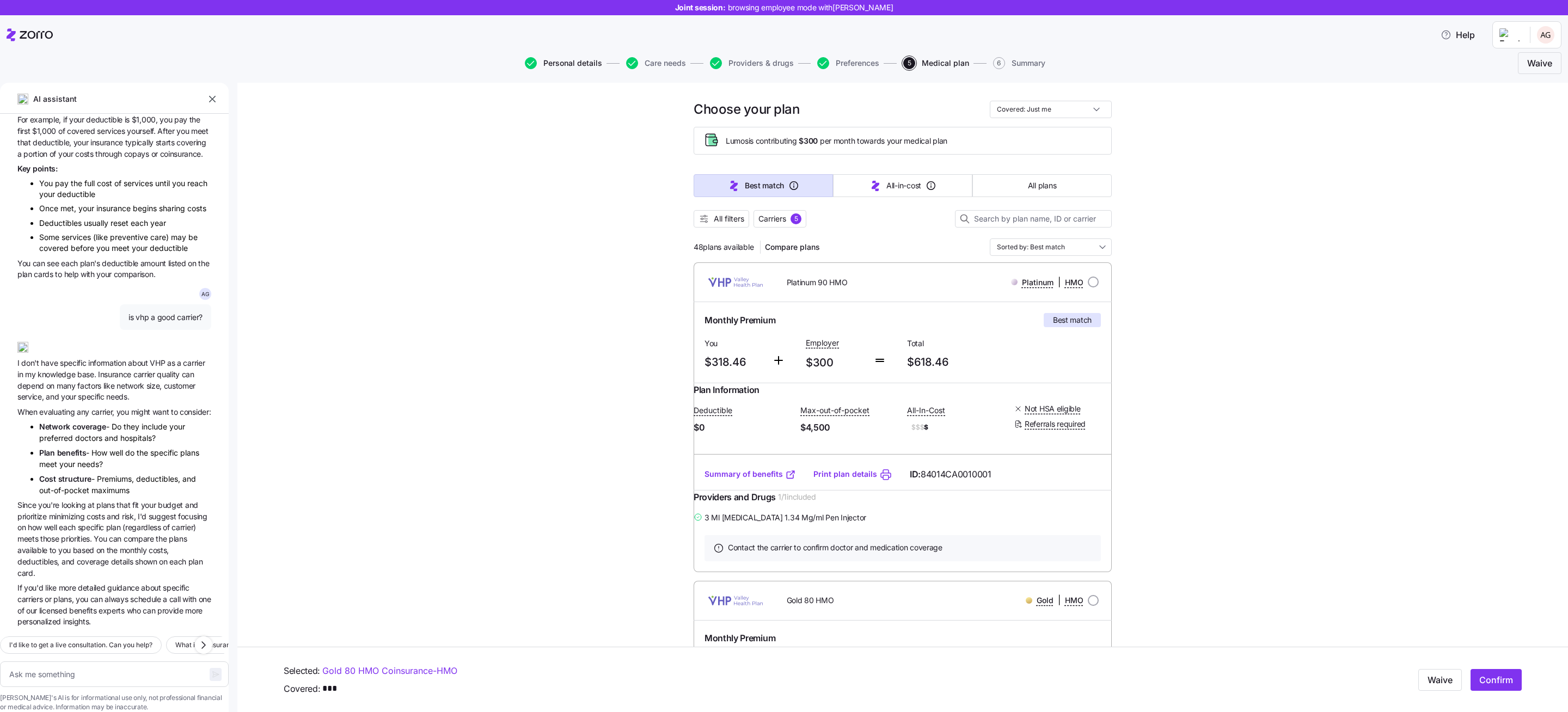
click at [577, 62] on span "Personal details" at bounding box center [572, 63] width 58 height 7
type textarea "x"
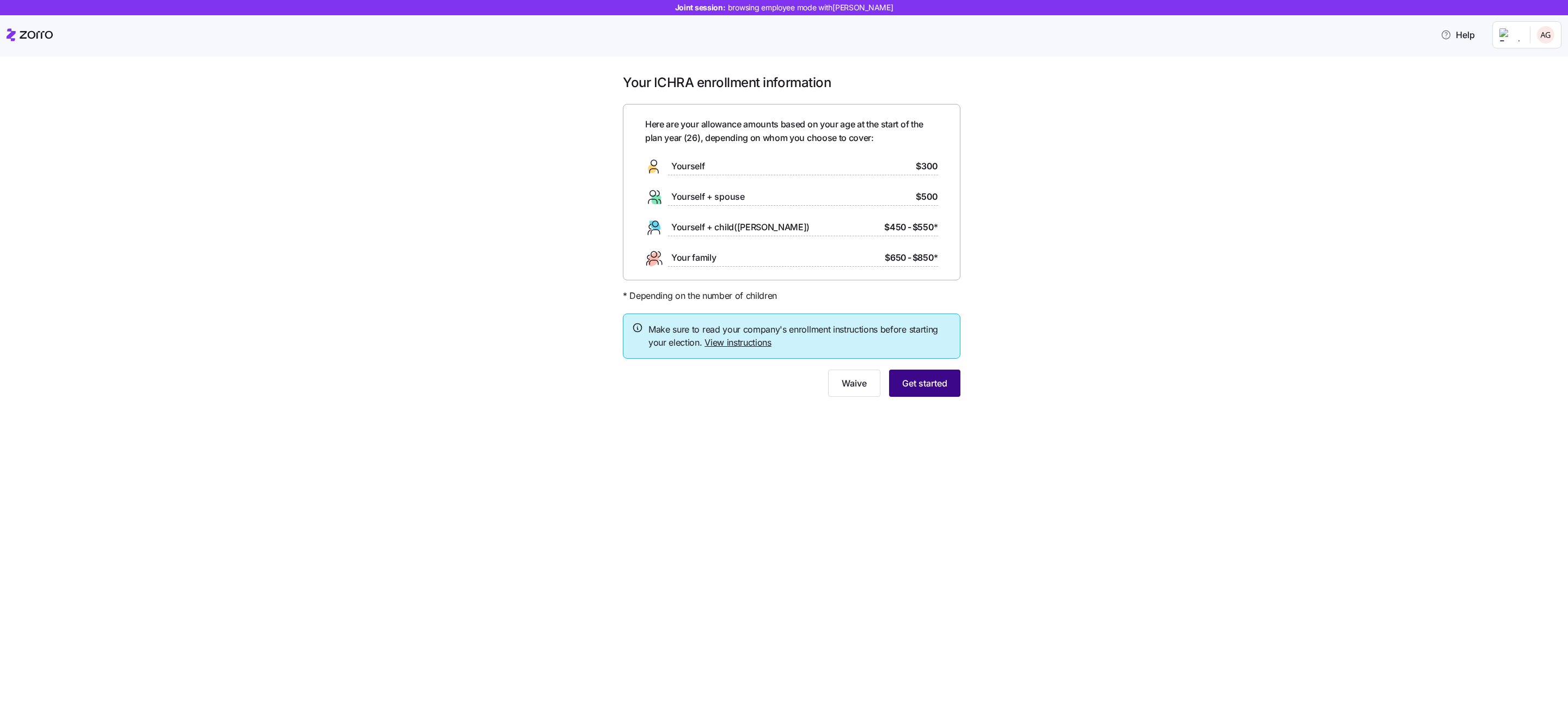
click at [934, 381] on span "Get started" at bounding box center [925, 382] width 45 height 13
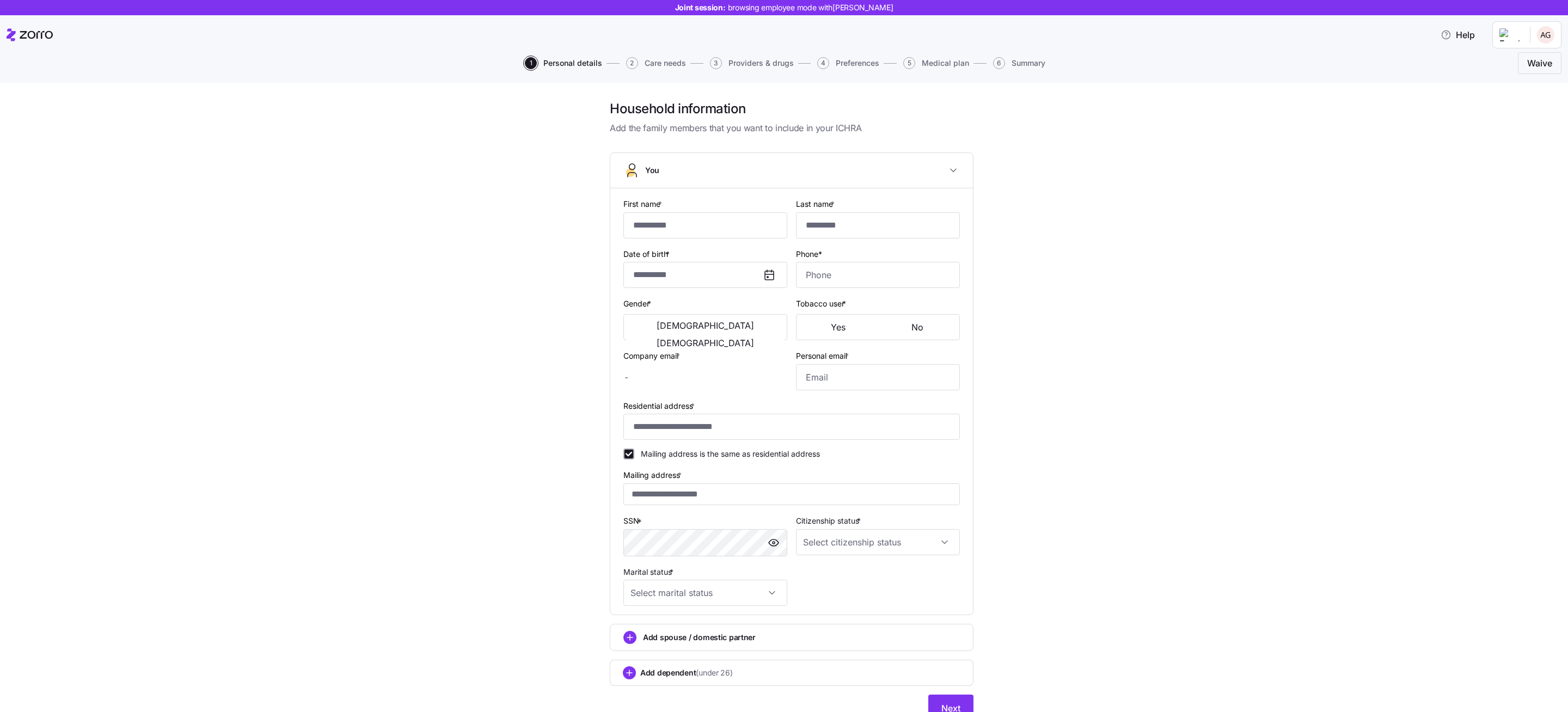
type input "***"
type input "********"
type input "[PERSON_NAME][EMAIL_ADDRESS][PERSON_NAME][DOMAIN_NAME]"
type input "cayla.volkman46@hotmail.co"
type input "**********"
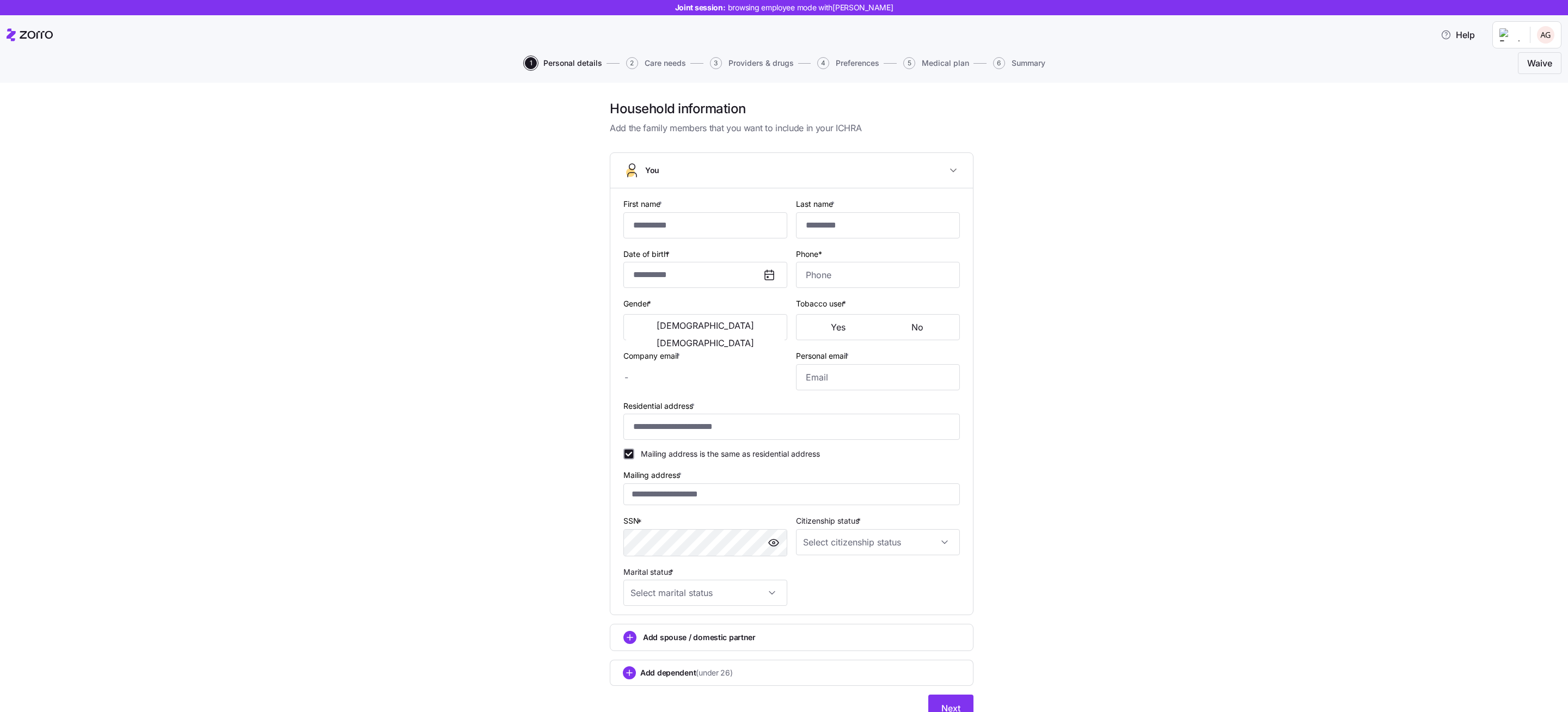
checkbox input "true"
type input "**********"
type input "(315) 762-8928"
type input "US citizen"
type input "Single"
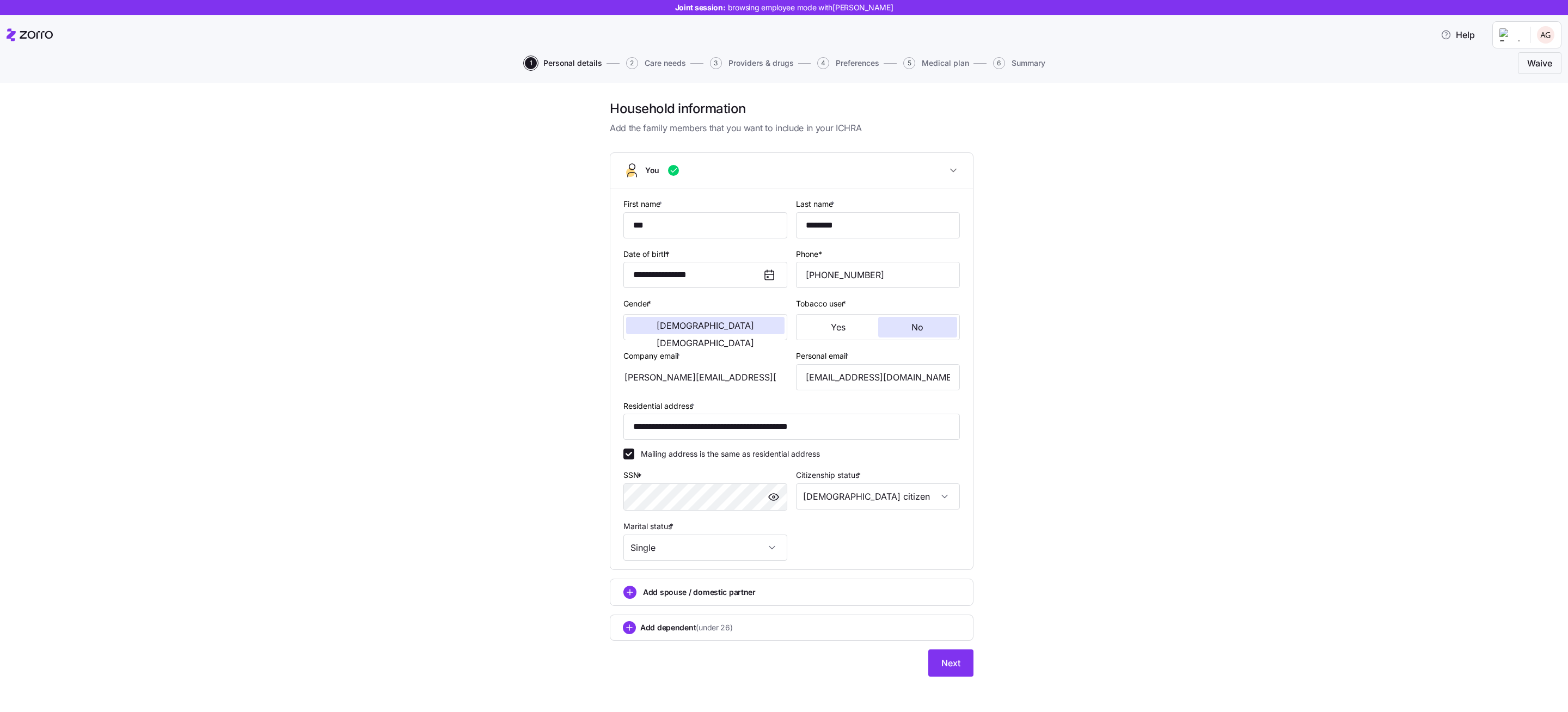
scroll to position [7, 0]
click at [950, 652] on button "Next" at bounding box center [951, 659] width 45 height 27
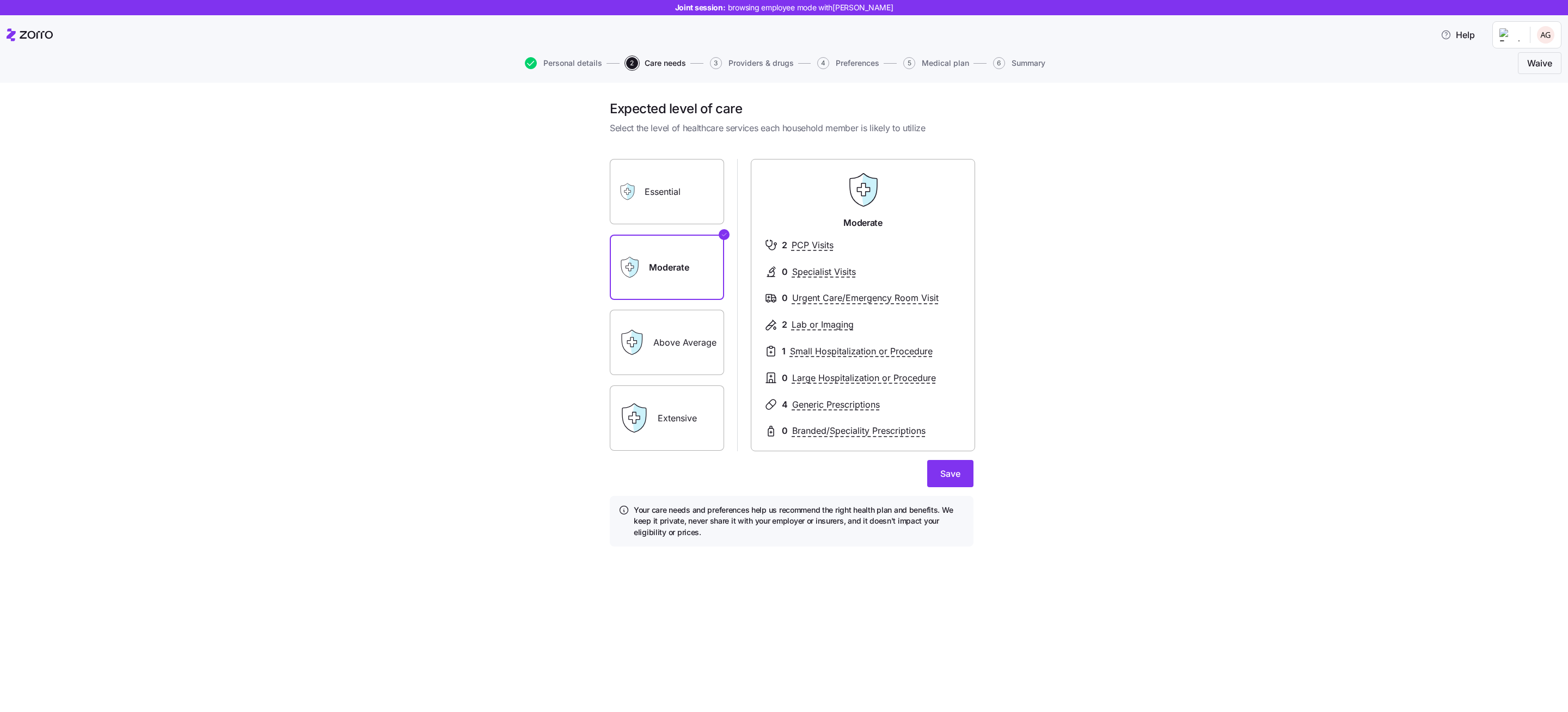
click at [674, 186] on label "Essential" at bounding box center [667, 191] width 114 height 65
click at [0, 0] on input "Essential" at bounding box center [0, 0] width 0 height 0
click at [668, 261] on label "Moderate" at bounding box center [667, 267] width 114 height 65
click at [0, 0] on input "Moderate" at bounding box center [0, 0] width 0 height 0
click at [654, 190] on label "Essential" at bounding box center [667, 191] width 114 height 65
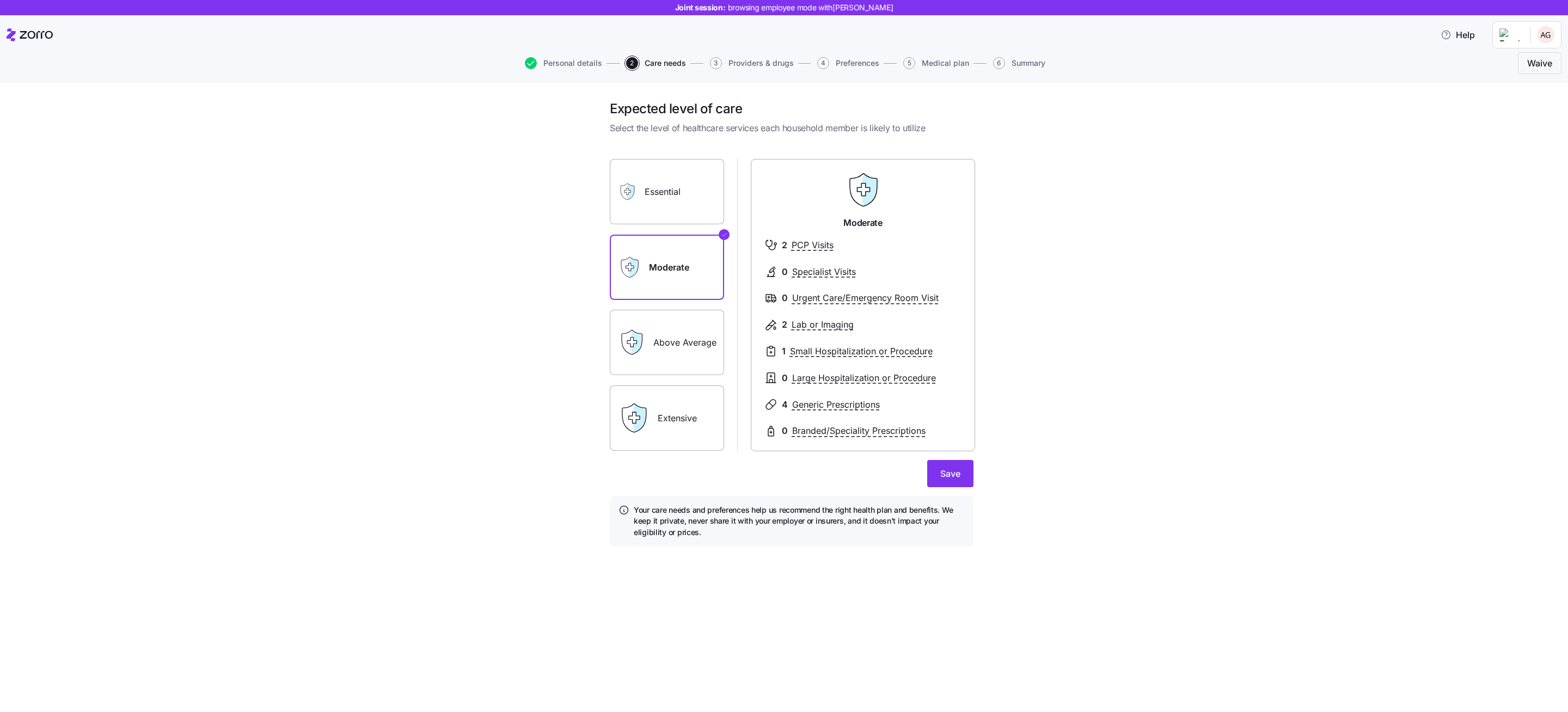
click at [0, 0] on input "Essential" at bounding box center [0, 0] width 0 height 0
click at [655, 346] on label "Above Average" at bounding box center [667, 342] width 114 height 65
click at [0, 0] on input "Above Average" at bounding box center [0, 0] width 0 height 0
click at [968, 467] on button "Save" at bounding box center [950, 473] width 46 height 27
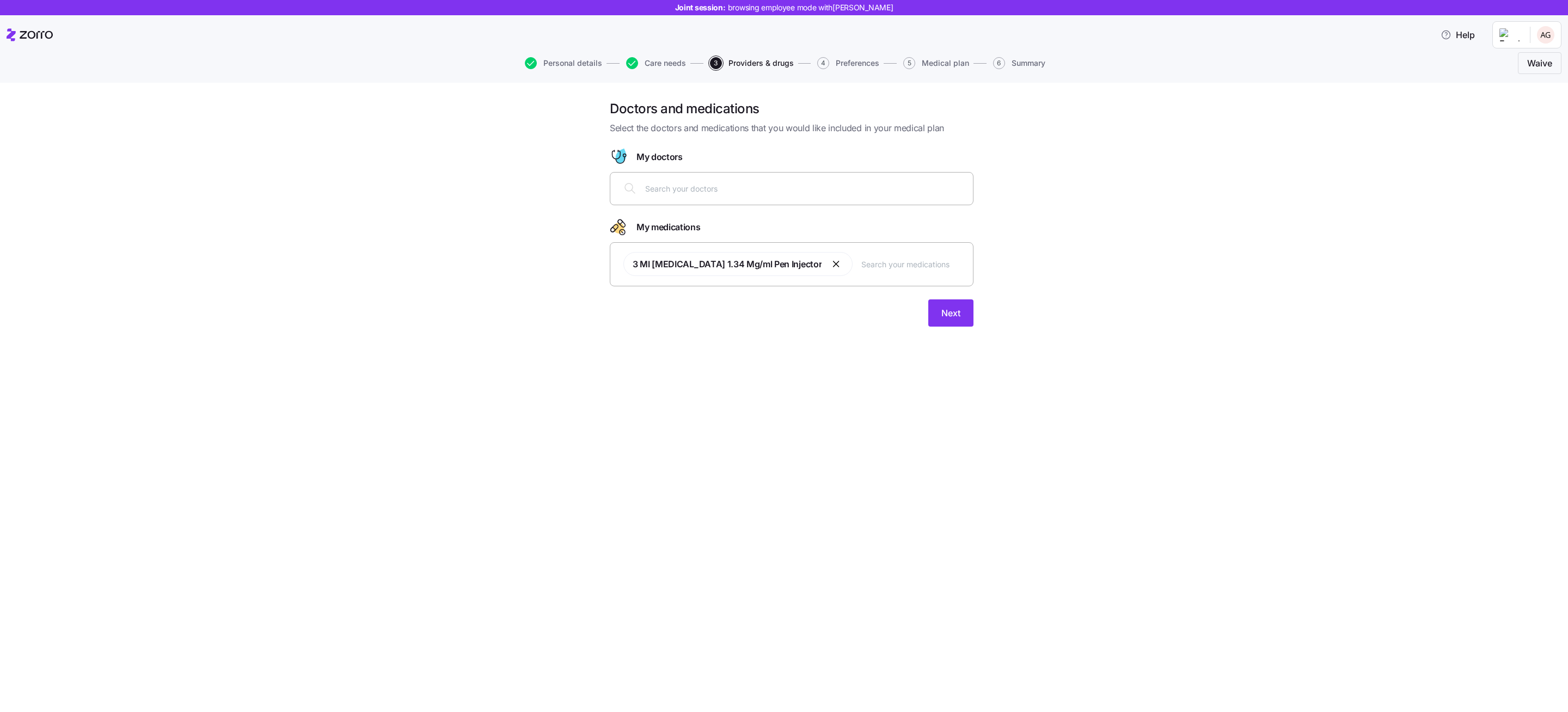
click at [713, 178] on div at bounding box center [791, 188] width 349 height 26
type input "black"
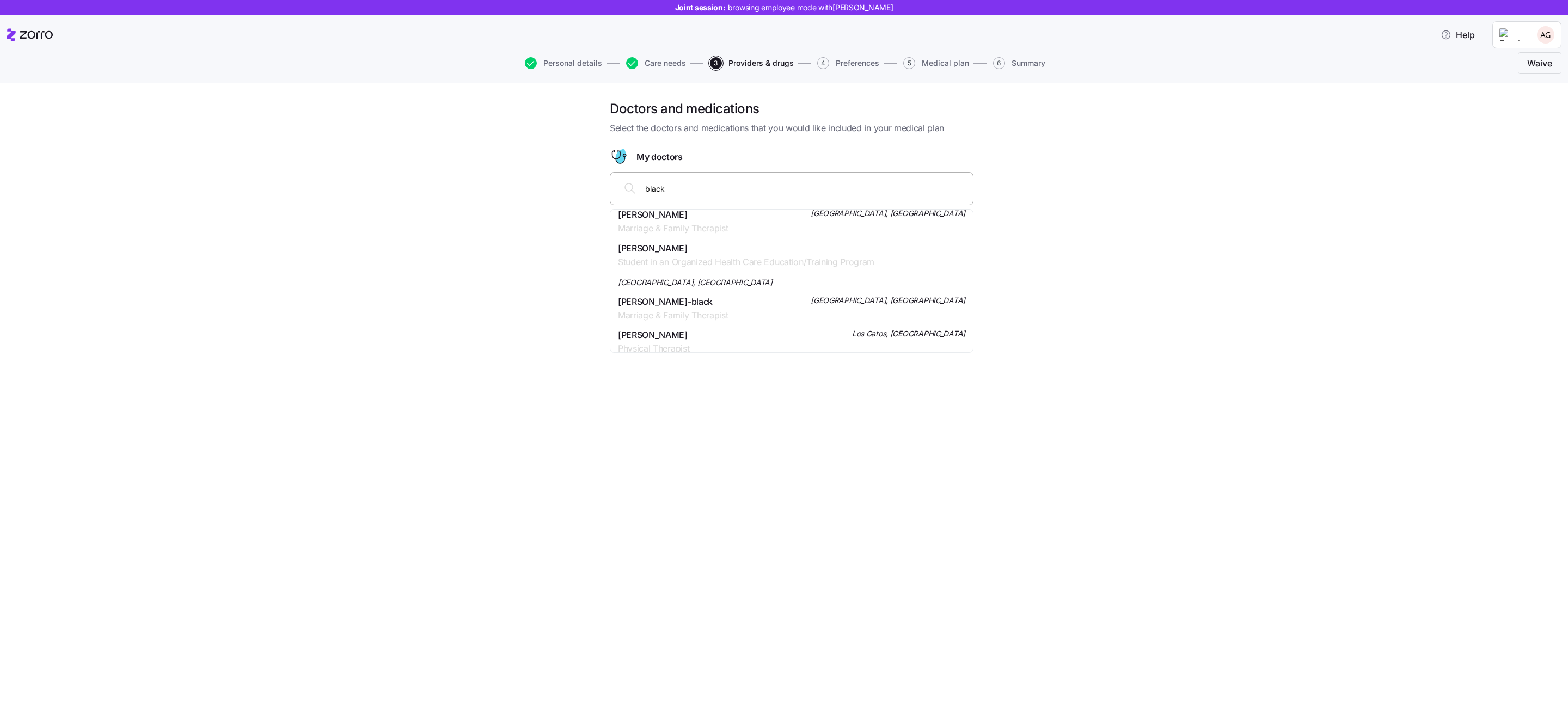
scroll to position [109, 0]
click at [697, 329] on div "Stephen A Black Physical Therapist Los Gatos, CA" at bounding box center [791, 340] width 347 height 27
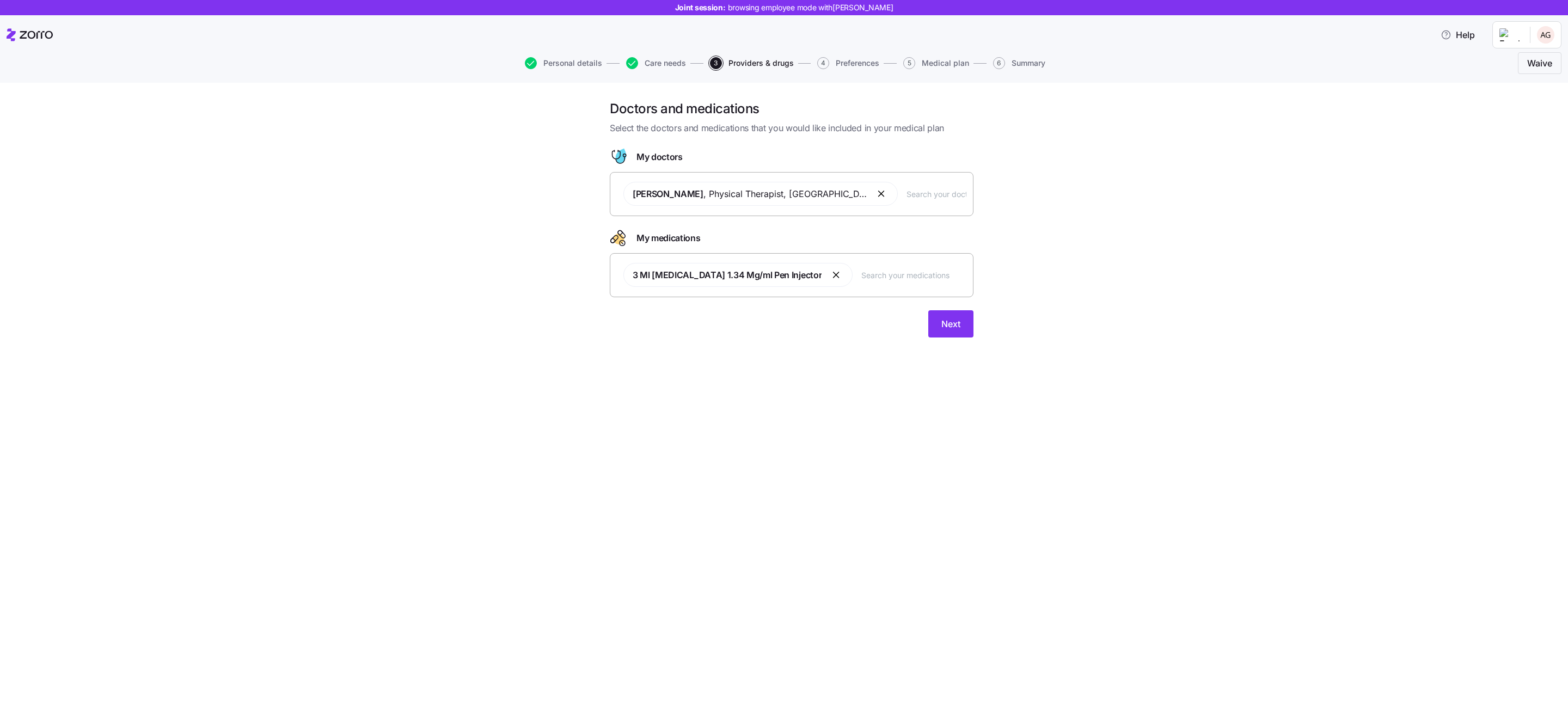
click at [570, 226] on div "Doctors and medications Select the doctors and medications that you would like …" at bounding box center [792, 226] width 1522 height 250
click at [976, 325] on div "Doctors and medications Select the doctors and medications that you would like …" at bounding box center [791, 226] width 381 height 250
click at [958, 322] on span "Next" at bounding box center [950, 323] width 19 height 13
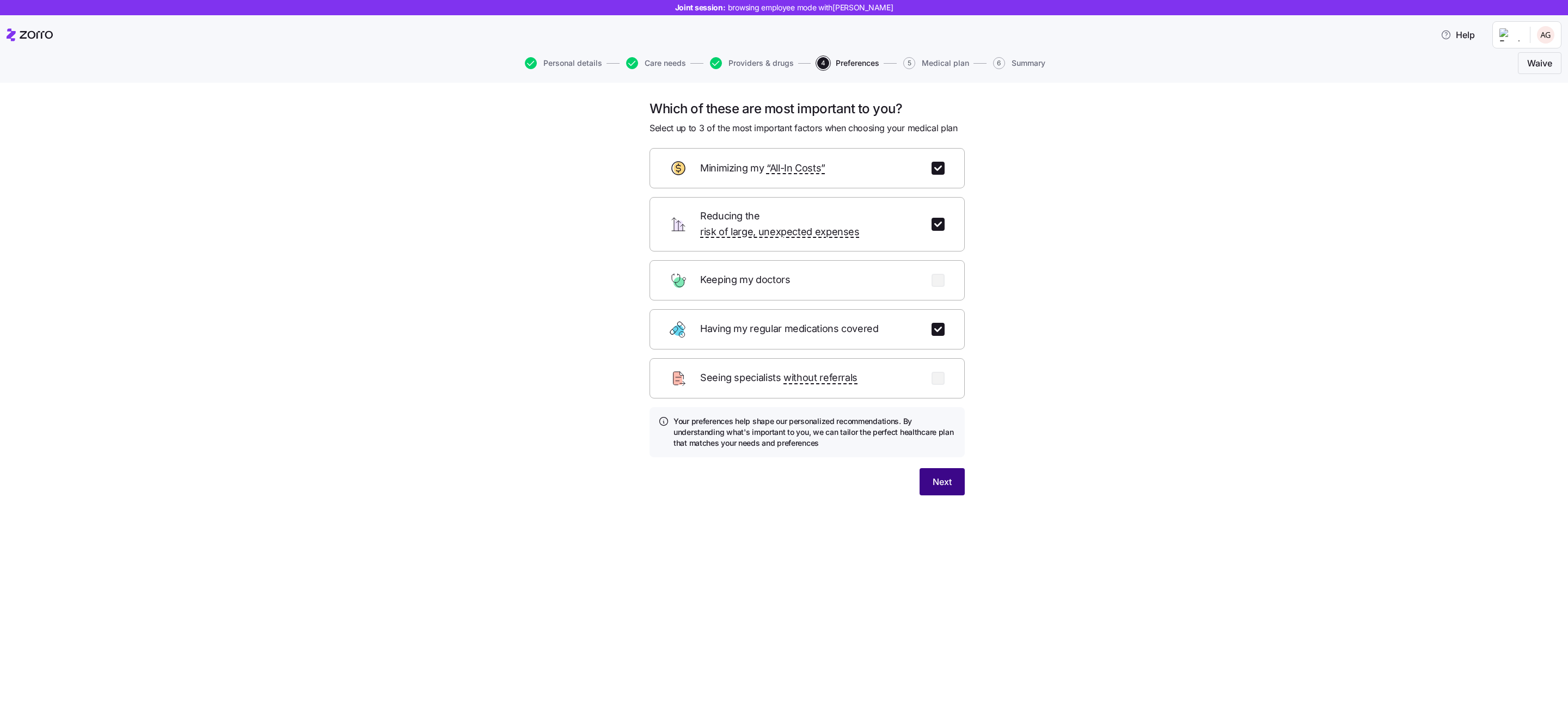
click at [950, 475] on span "Next" at bounding box center [942, 481] width 19 height 13
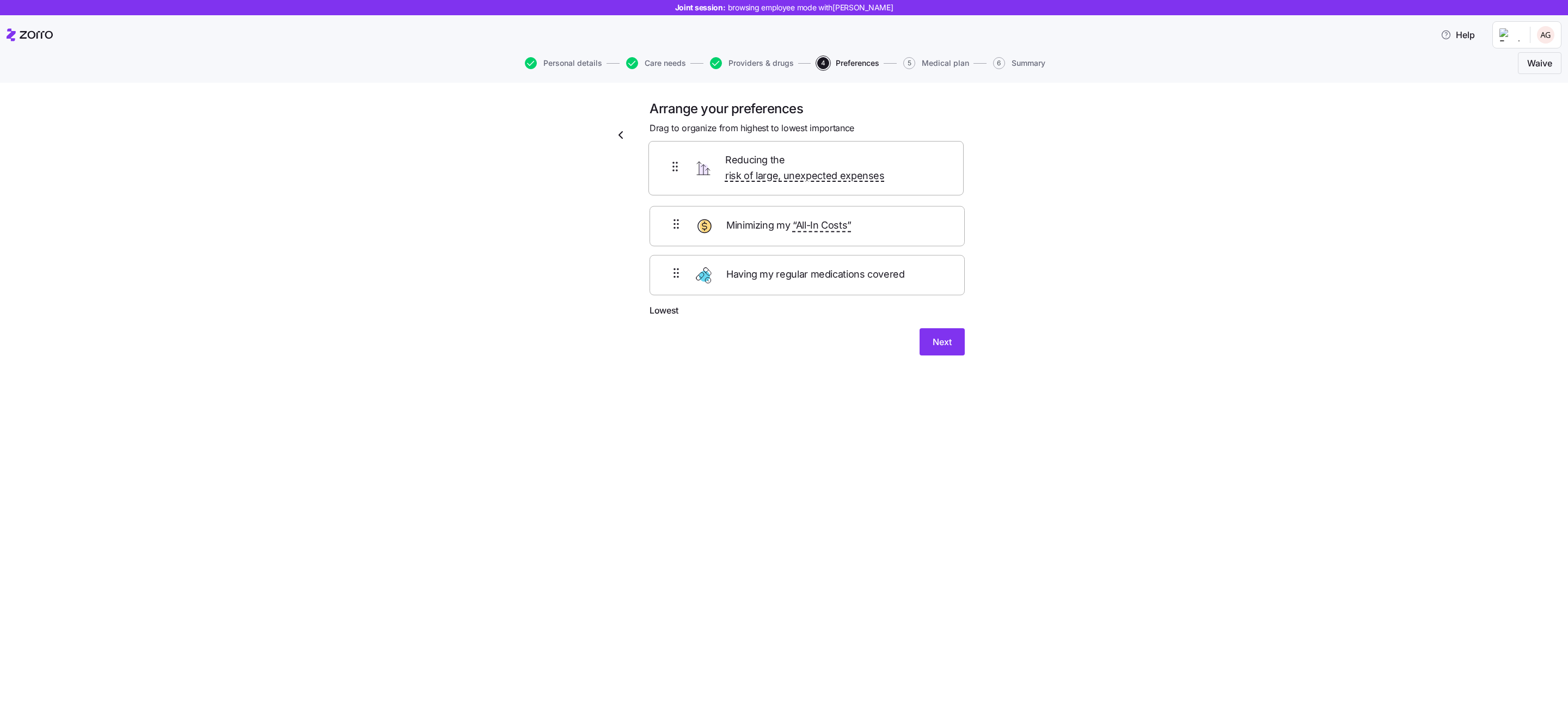
drag, startPoint x: 682, startPoint y: 247, endPoint x: 681, endPoint y: 168, distance: 79.0
click at [681, 168] on div "Minimizing my “All-In Costs” Reducing the risk of large, unexpected expenses Ha…" at bounding box center [807, 235] width 315 height 138
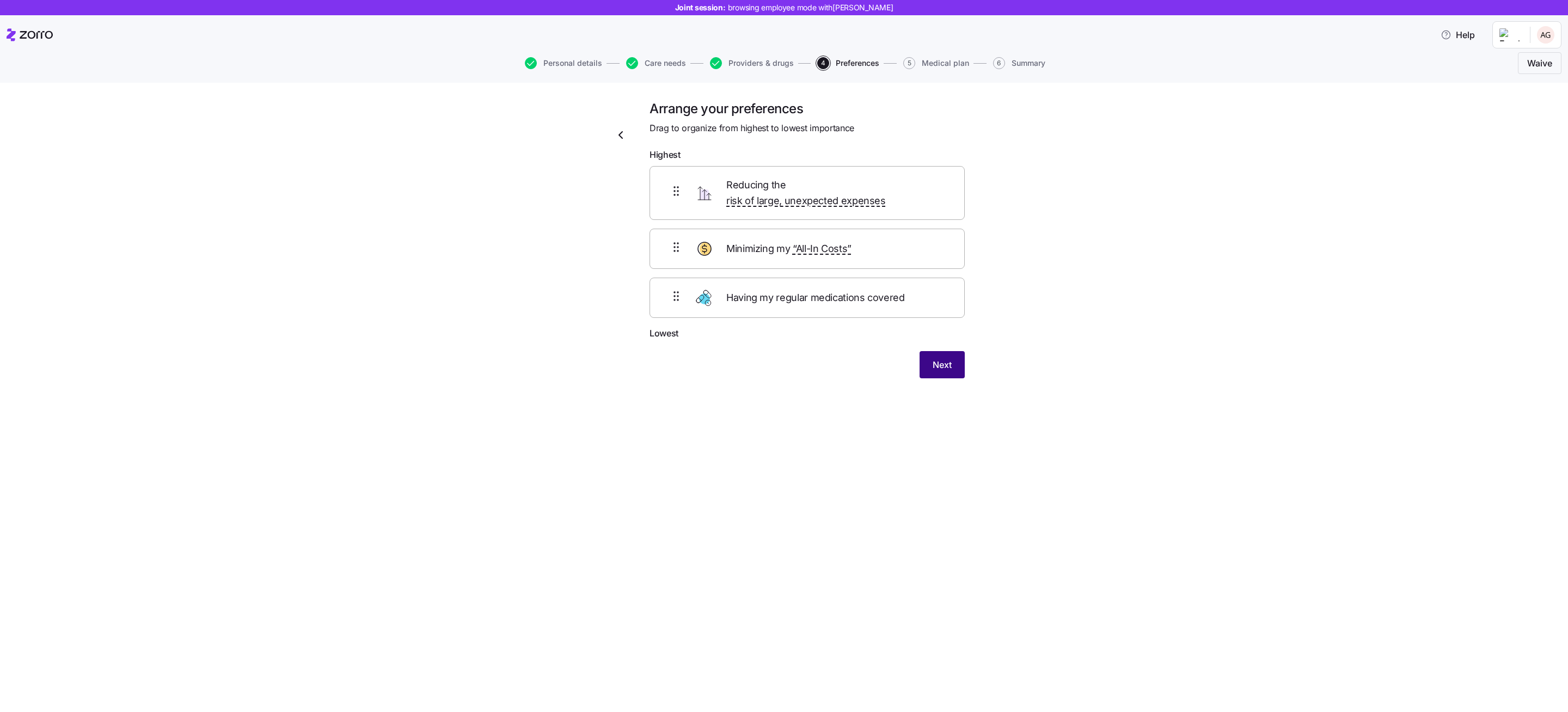
click at [940, 358] on span "Next" at bounding box center [942, 364] width 19 height 13
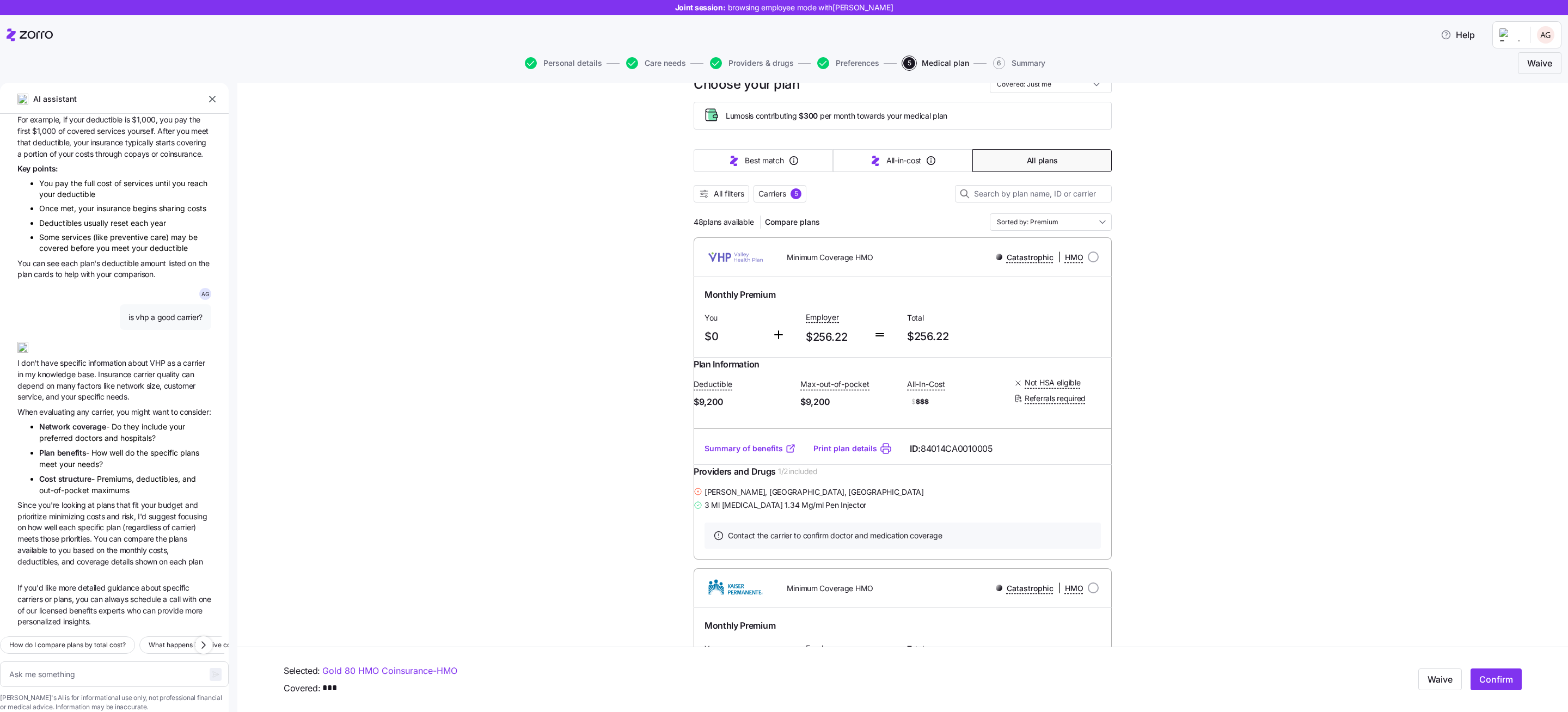
scroll to position [52, 0]
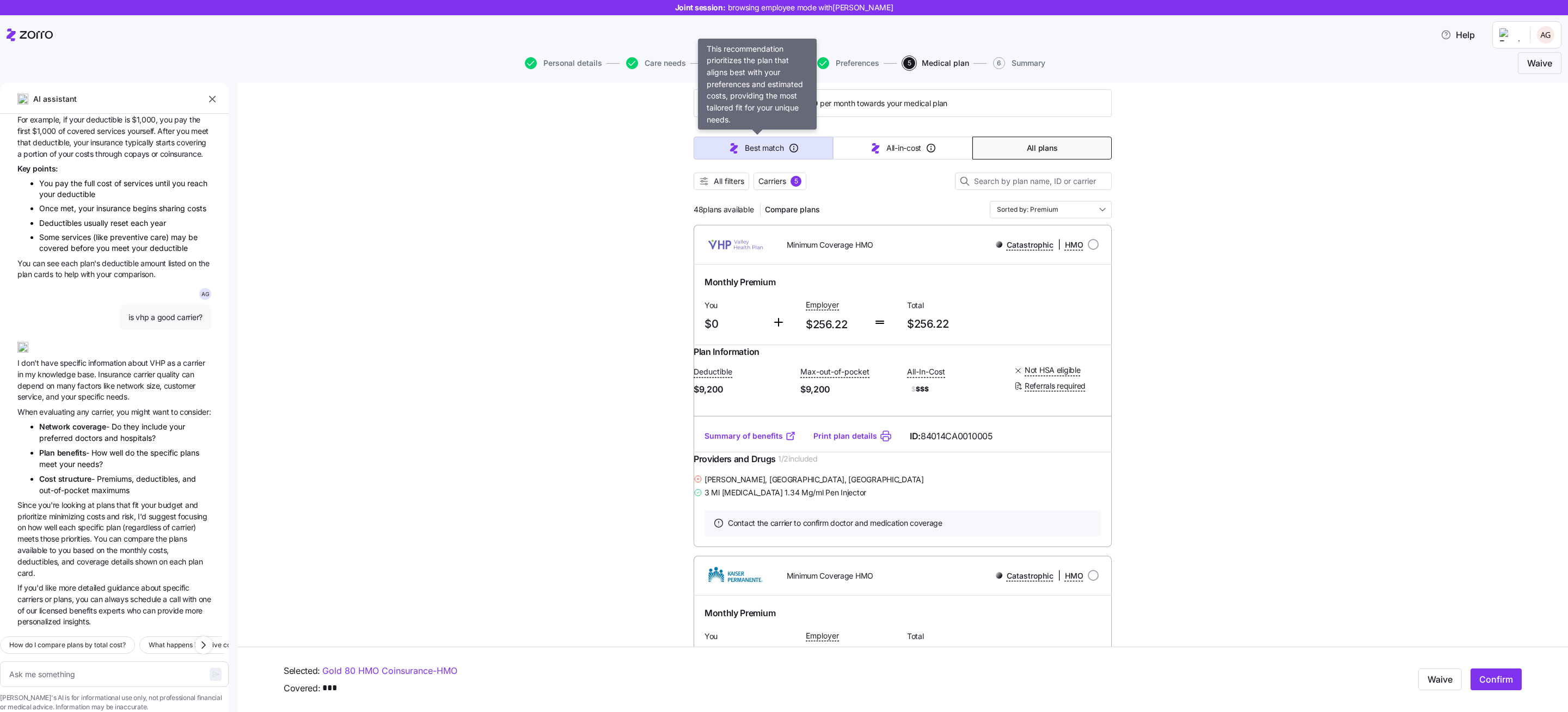
click at [788, 144] on icon "button" at bounding box center [793, 148] width 11 height 11
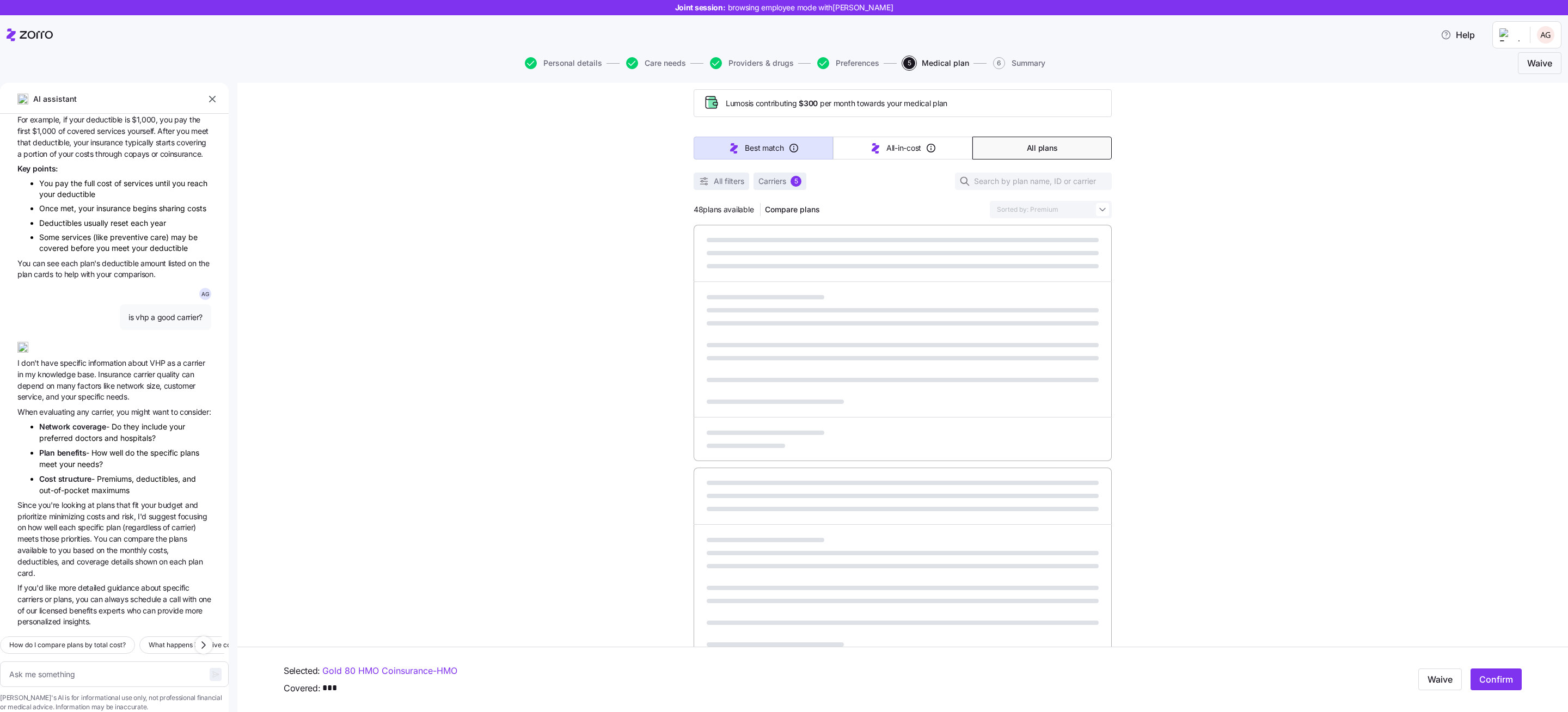
type textarea "x"
type input "Sorted by: Best match"
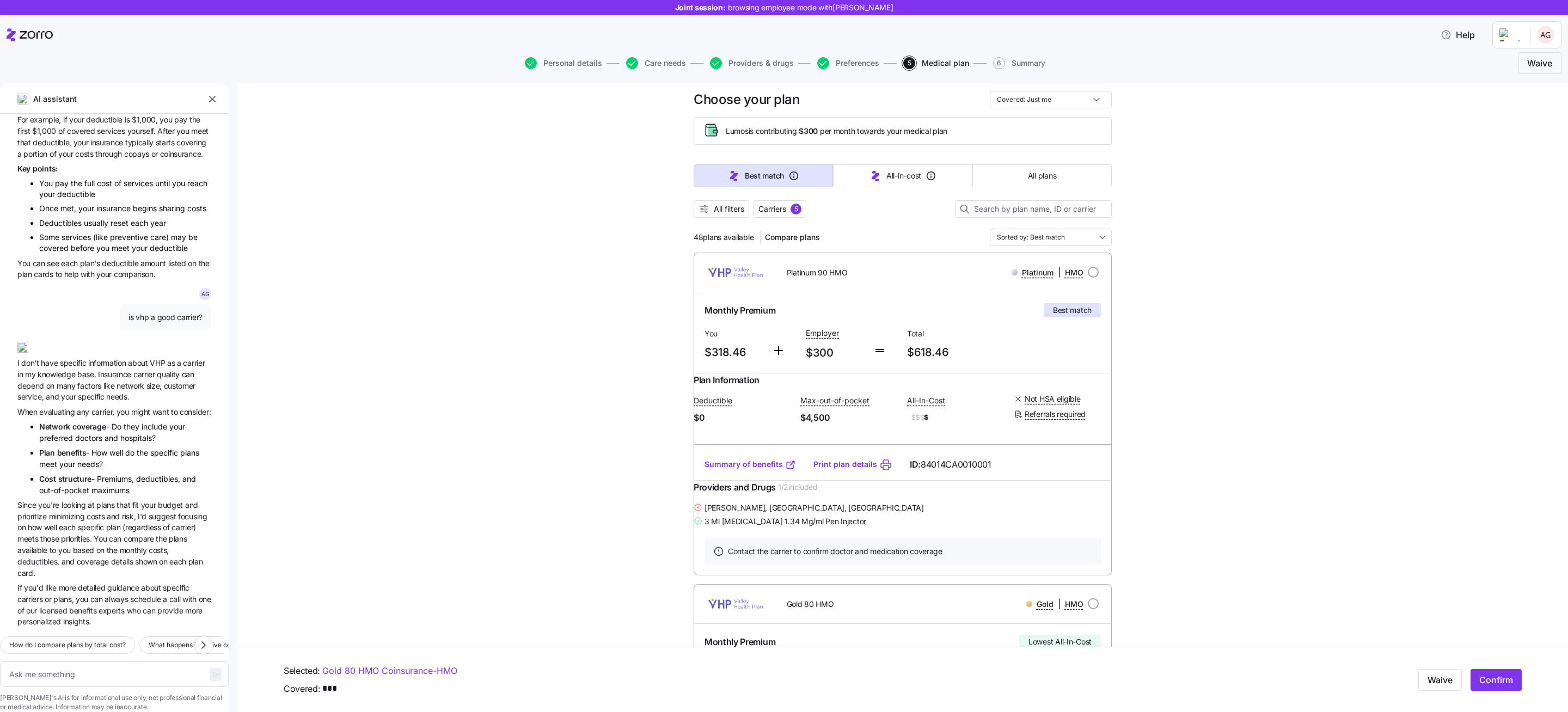
scroll to position [16, 0]
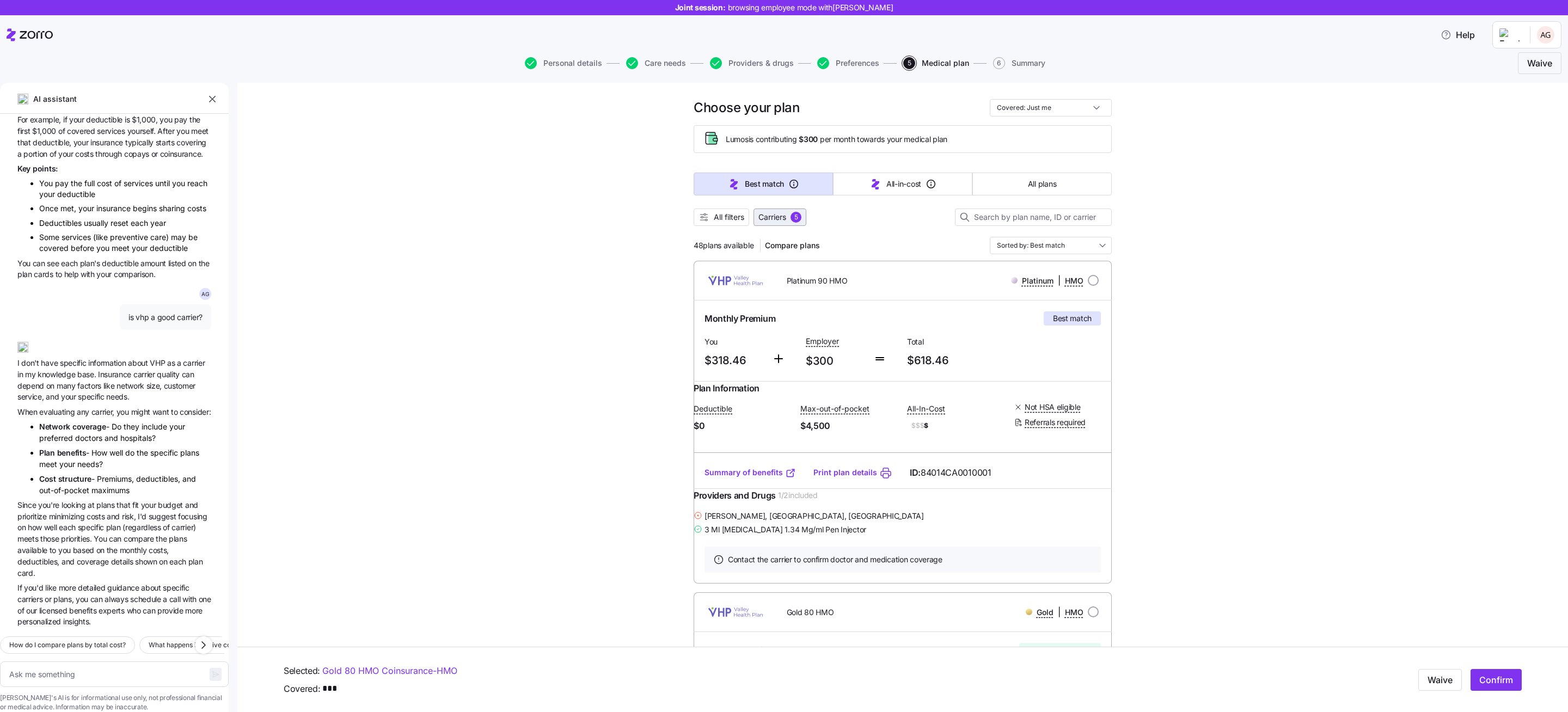
click at [768, 218] on span "Carriers" at bounding box center [772, 217] width 28 height 11
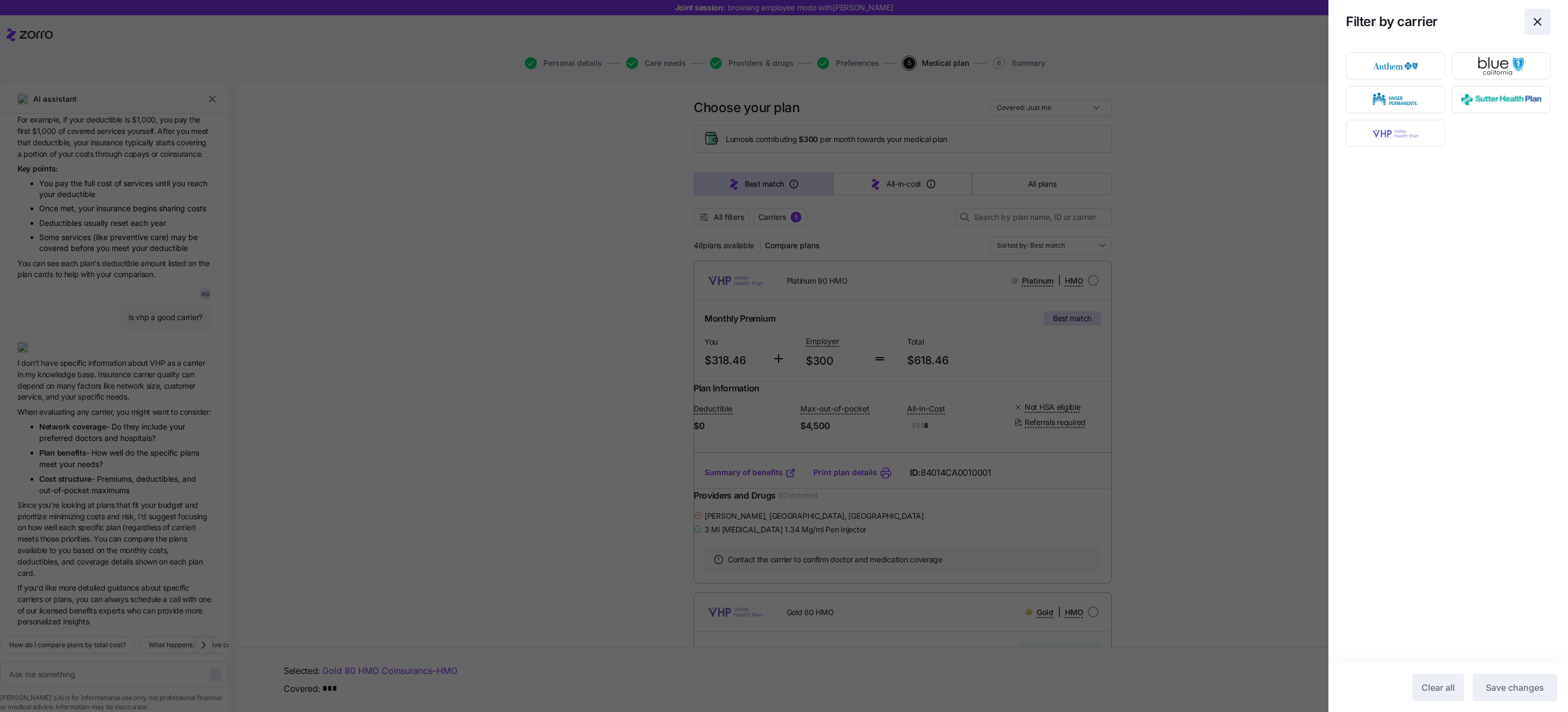
click at [1533, 19] on icon "button" at bounding box center [1537, 21] width 13 height 13
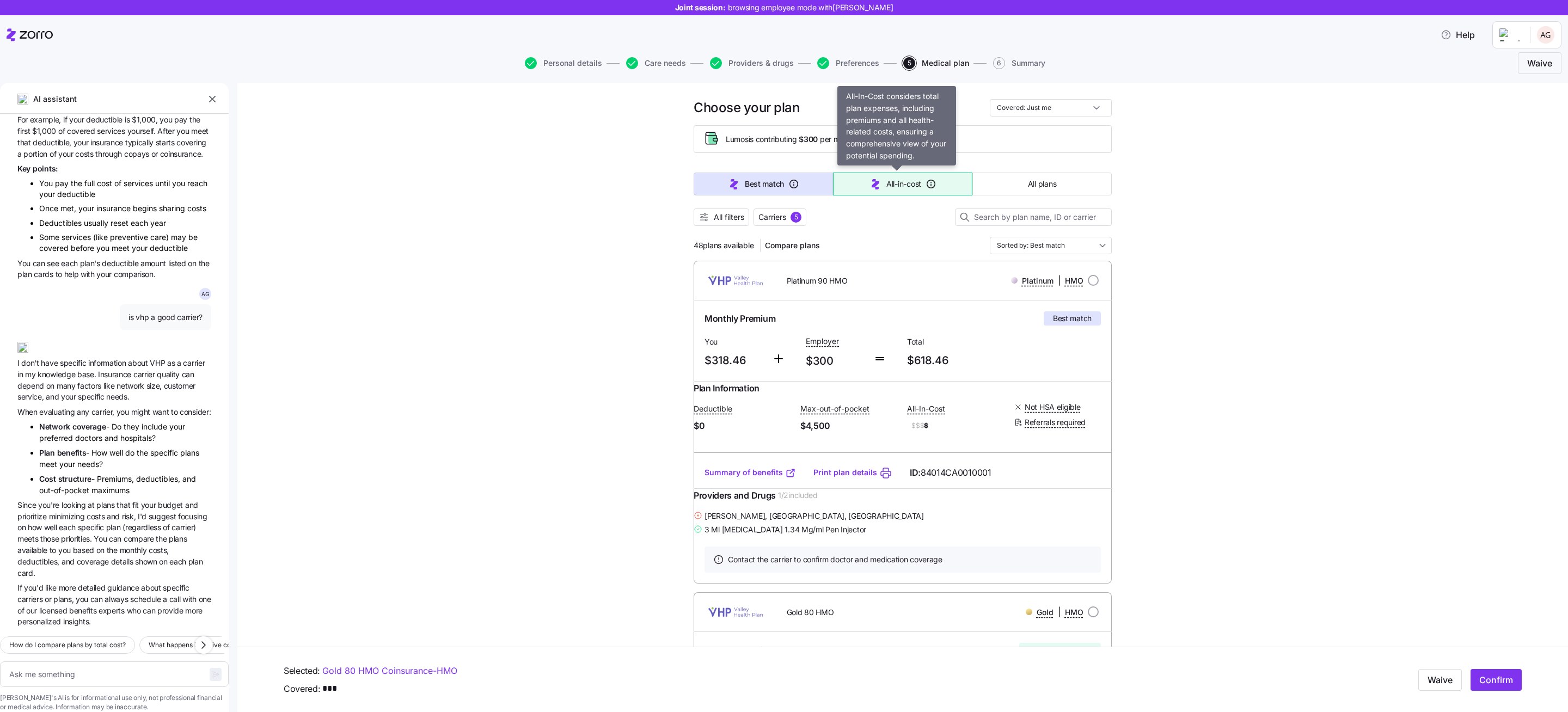
click at [881, 190] on button "All-in-cost" at bounding box center [903, 184] width 139 height 22
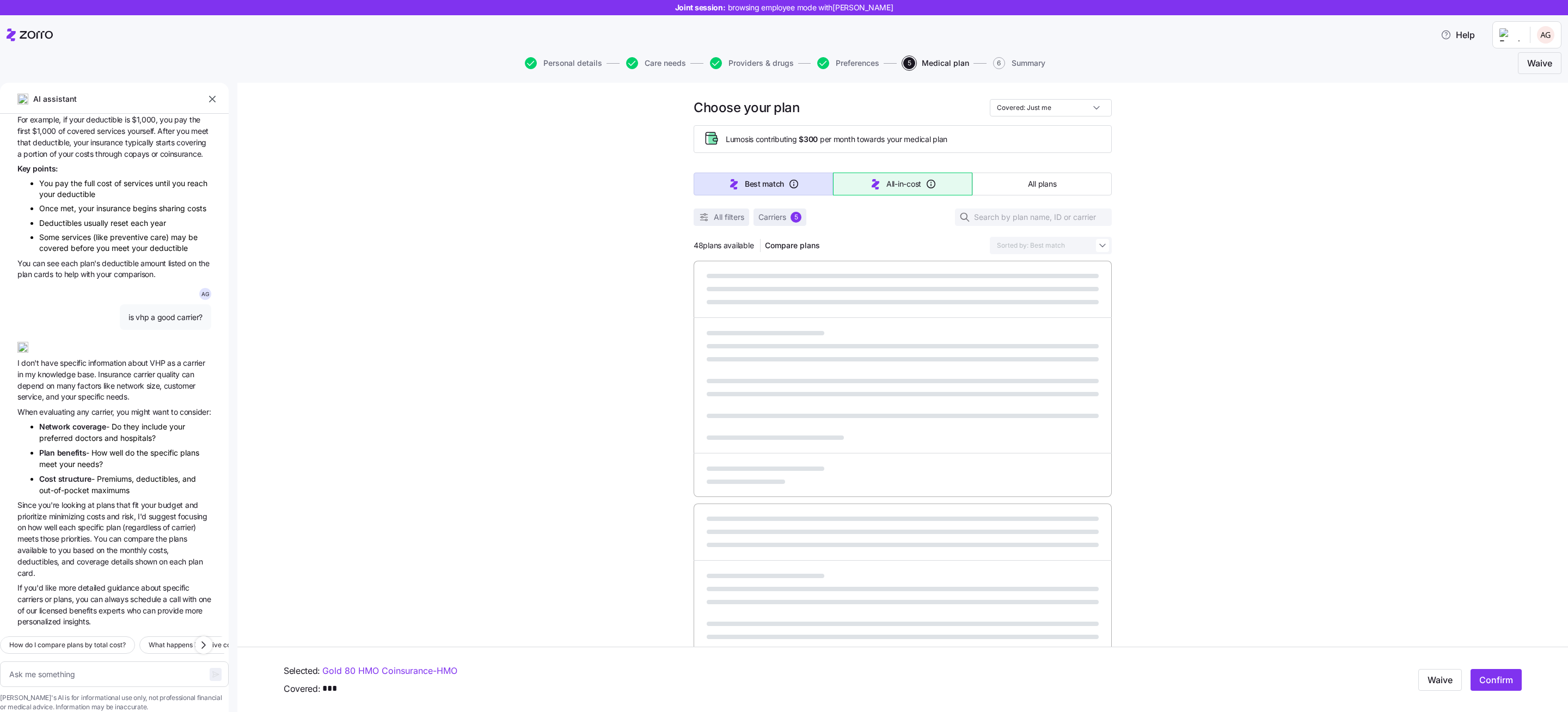
type textarea "x"
type input "Sorted by: All-in-cost"
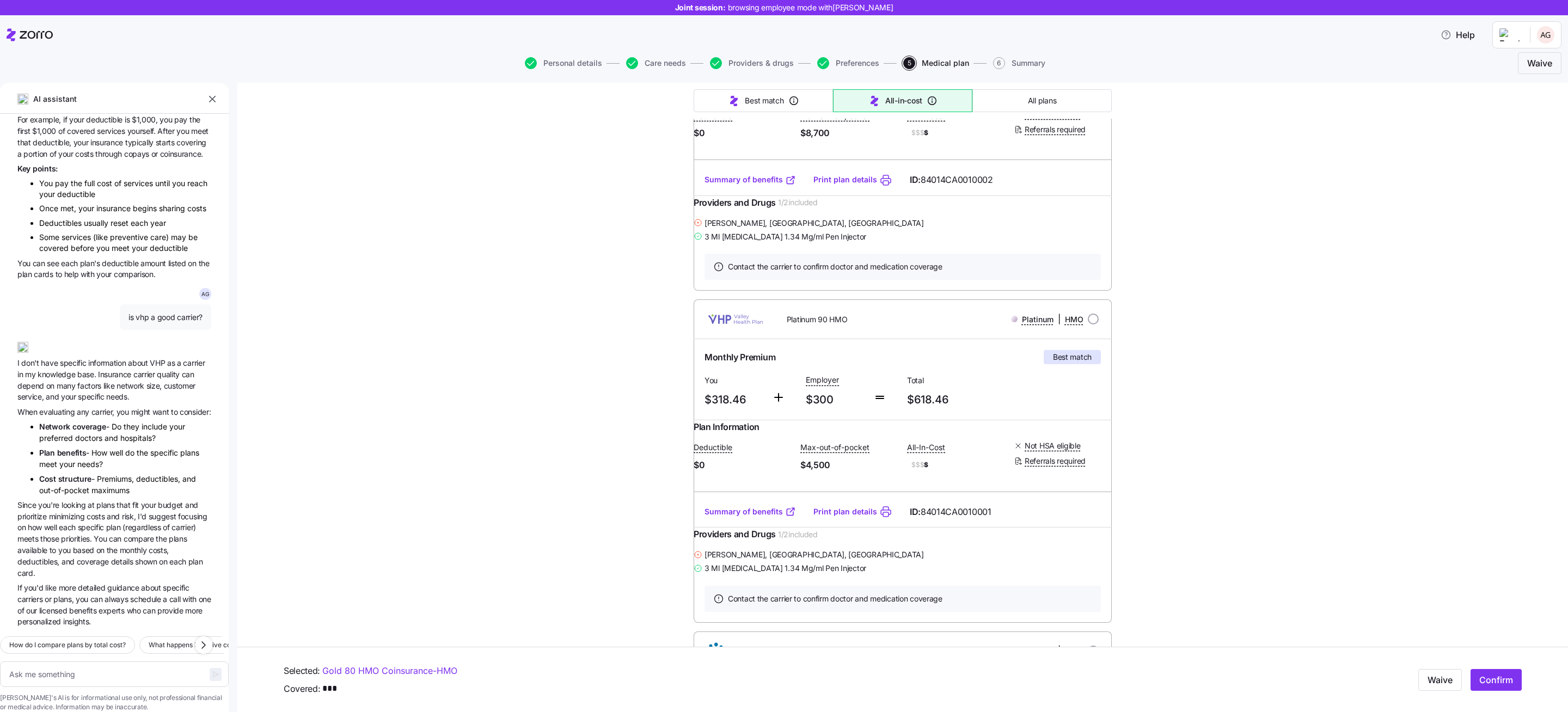
scroll to position [322, 0]
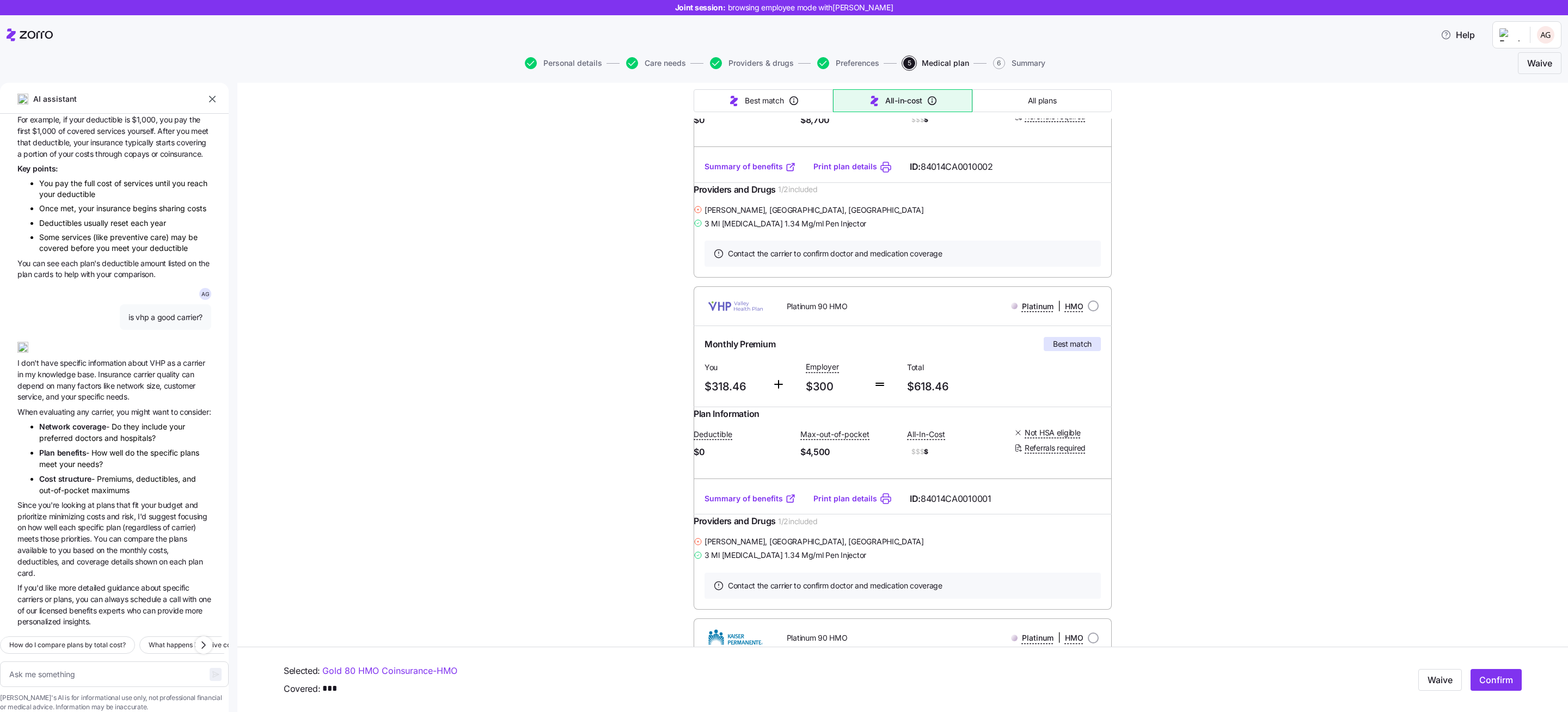
click at [102, 406] on span "When evaluating any carrier, you might want to consider:" at bounding box center [114, 411] width 193 height 11
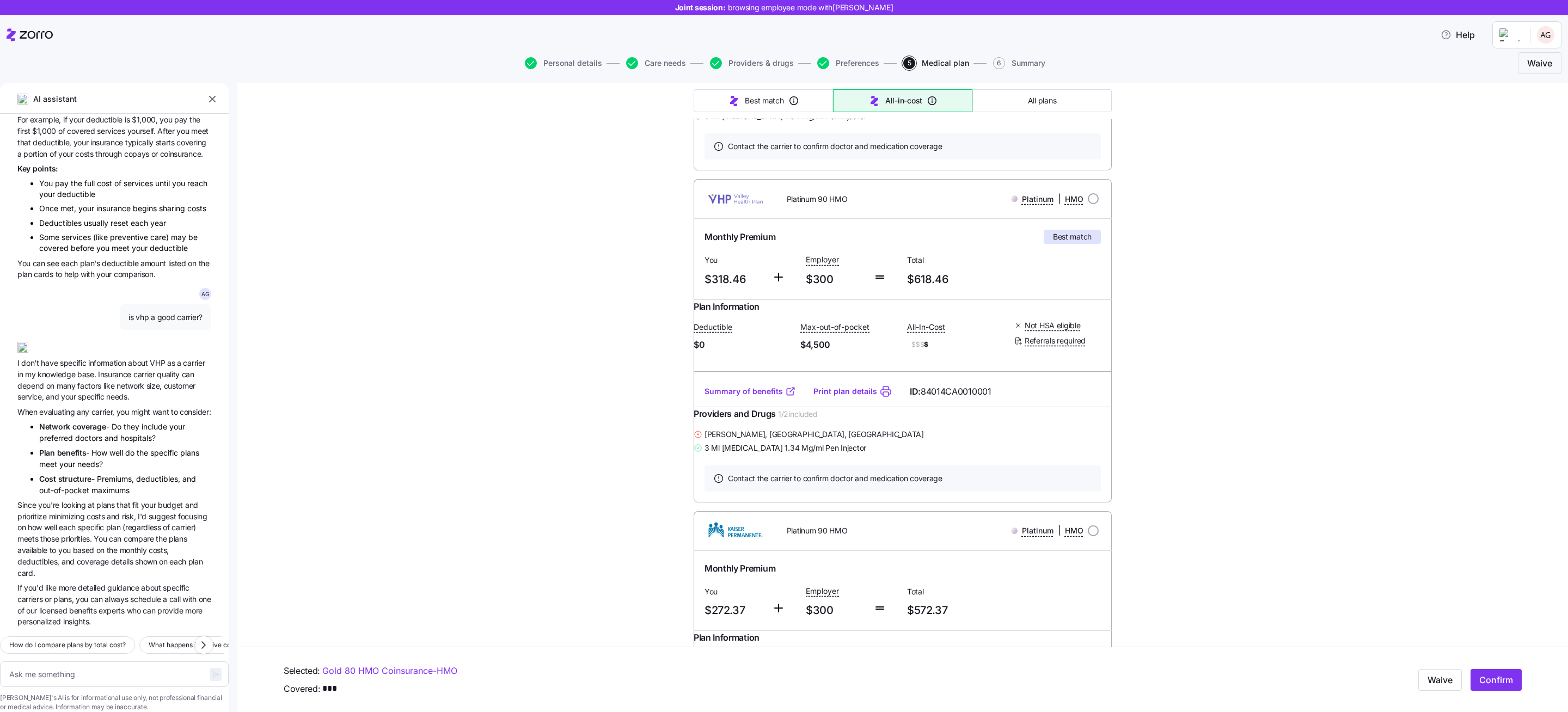
scroll to position [169, 0]
click at [106, 661] on textarea at bounding box center [114, 674] width 229 height 26
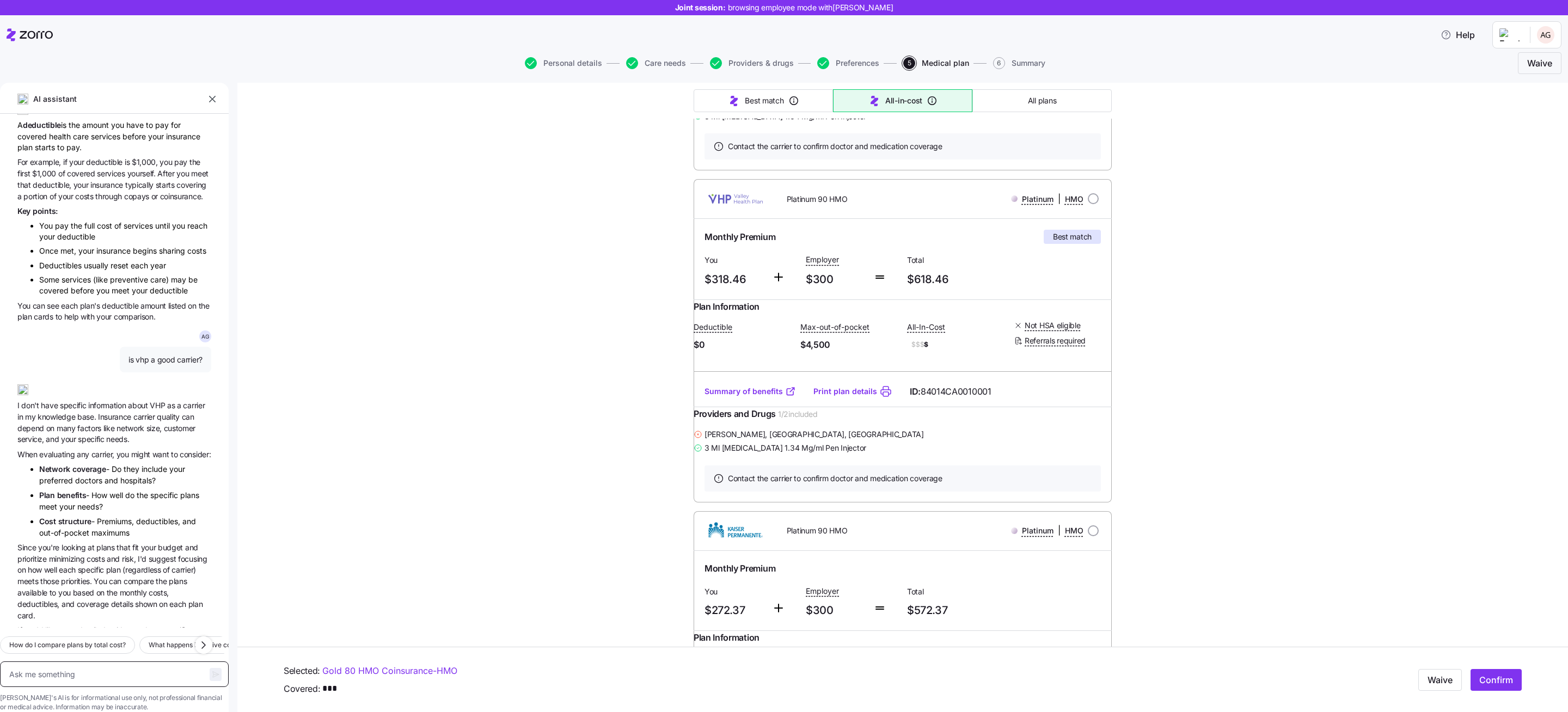
scroll to position [0, 0]
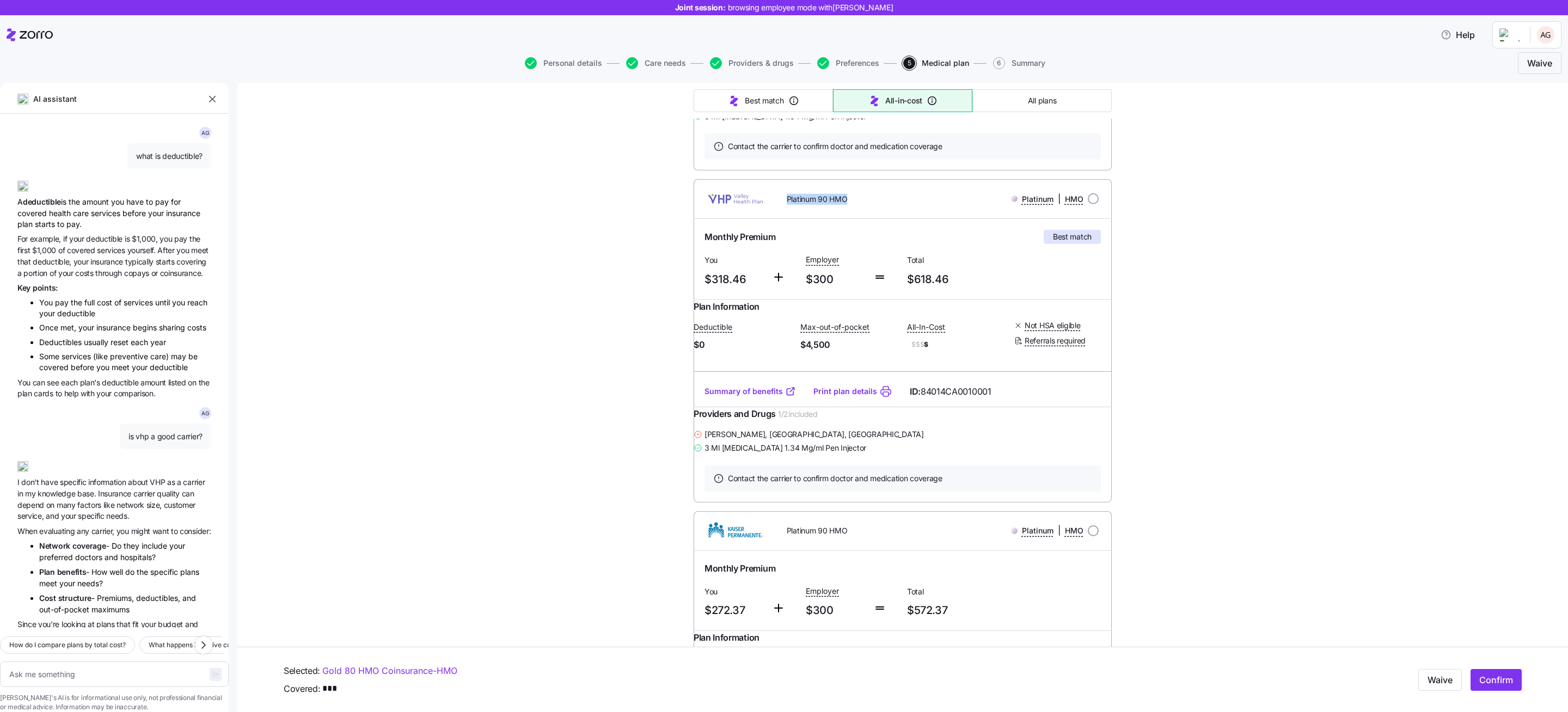
drag, startPoint x: 782, startPoint y: 227, endPoint x: 847, endPoint y: 231, distance: 65.1
click at [847, 210] on div "Platinum 90 HMO" at bounding box center [853, 199] width 167 height 22
copy span "Platinum 90 HMO"
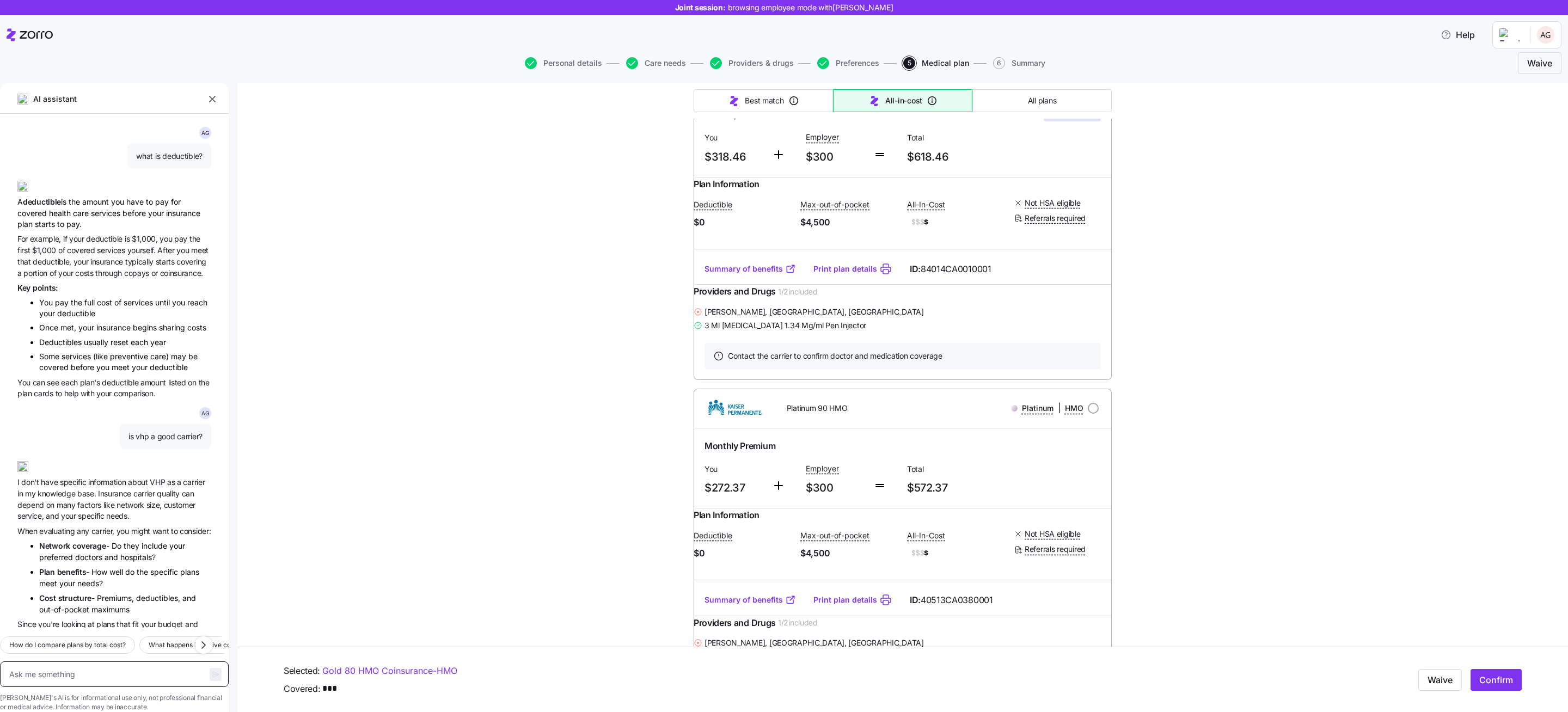
click at [73, 661] on textarea at bounding box center [114, 674] width 229 height 26
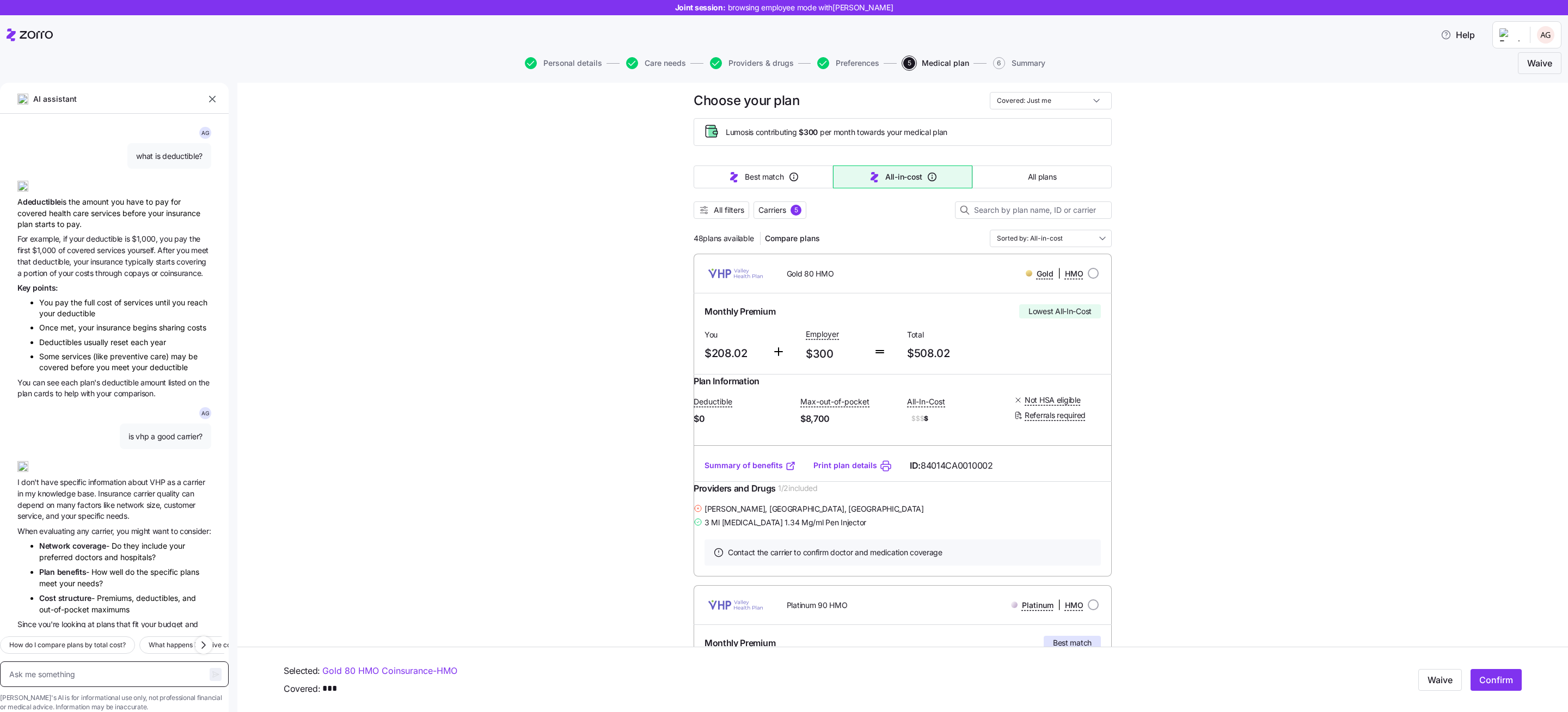
scroll to position [0, 0]
